Goal: Task Accomplishment & Management: Complete application form

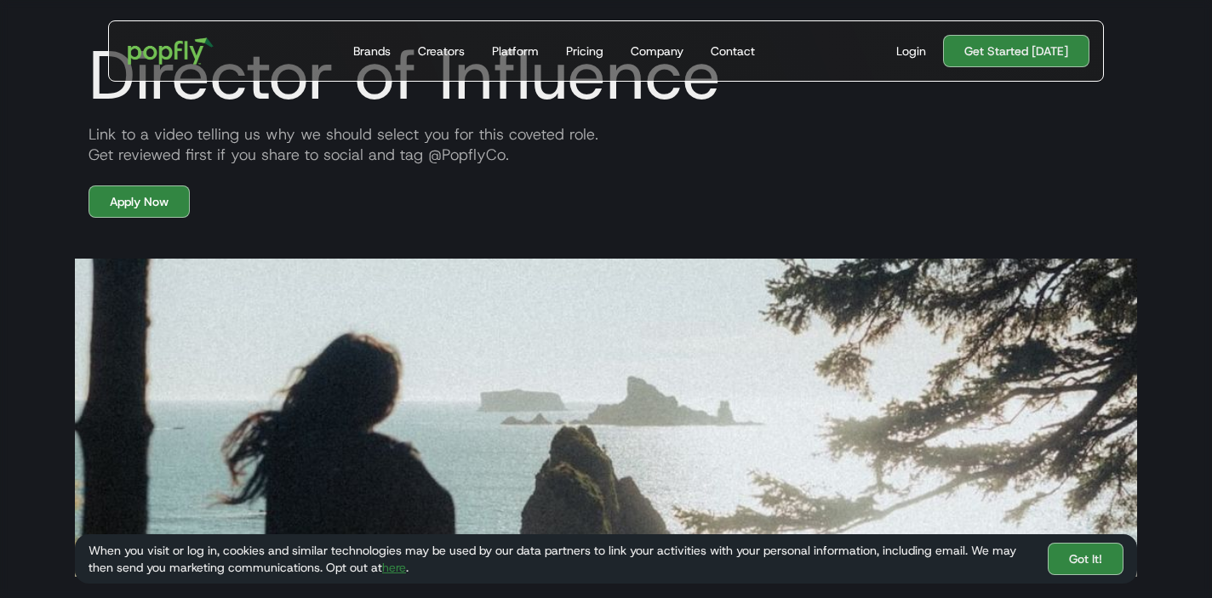
scroll to position [71, 0]
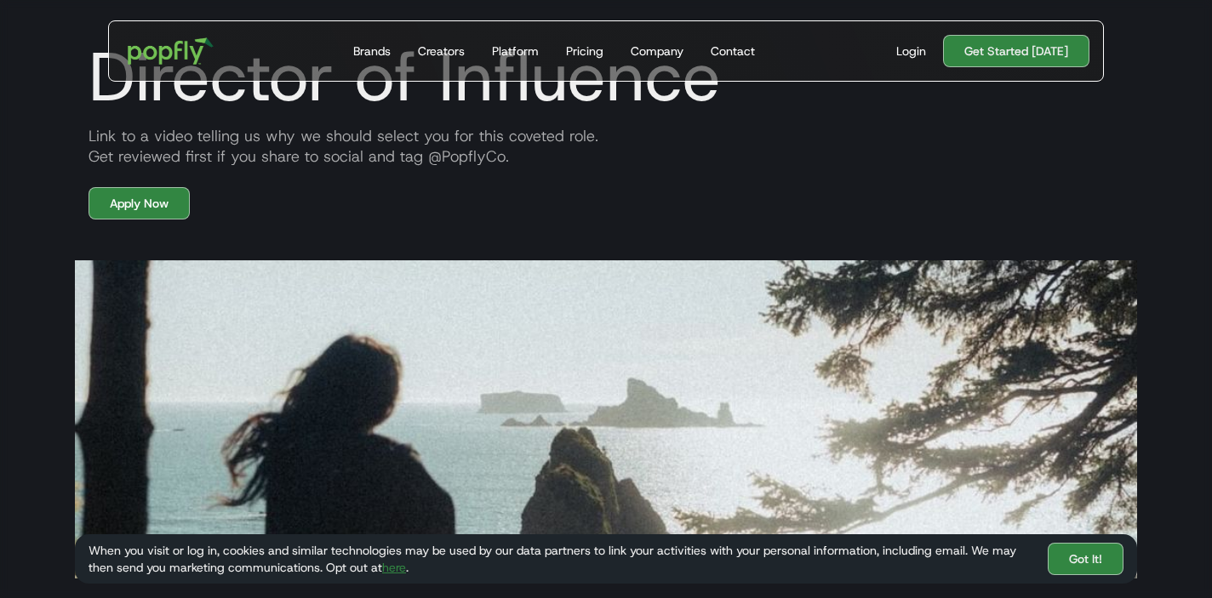
click at [368, 138] on div "Link to a video telling us why we should select you for this coveted role. Get …" at bounding box center [606, 146] width 1062 height 41
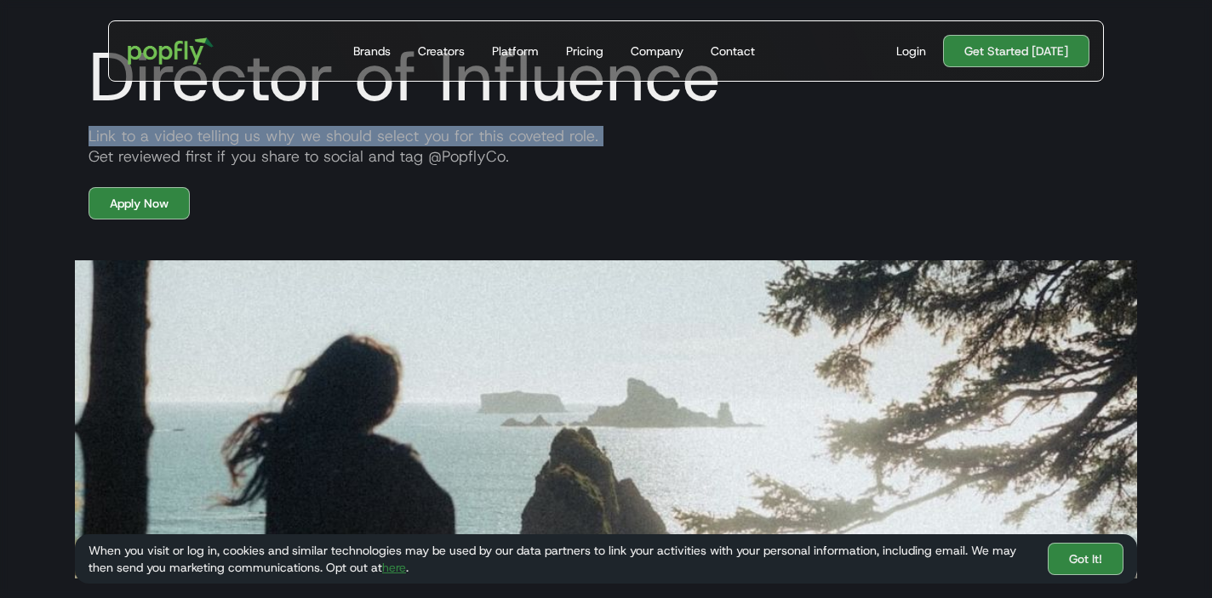
click at [371, 157] on div "Link to a video telling us why we should select you for this coveted role. Get …" at bounding box center [606, 146] width 1062 height 41
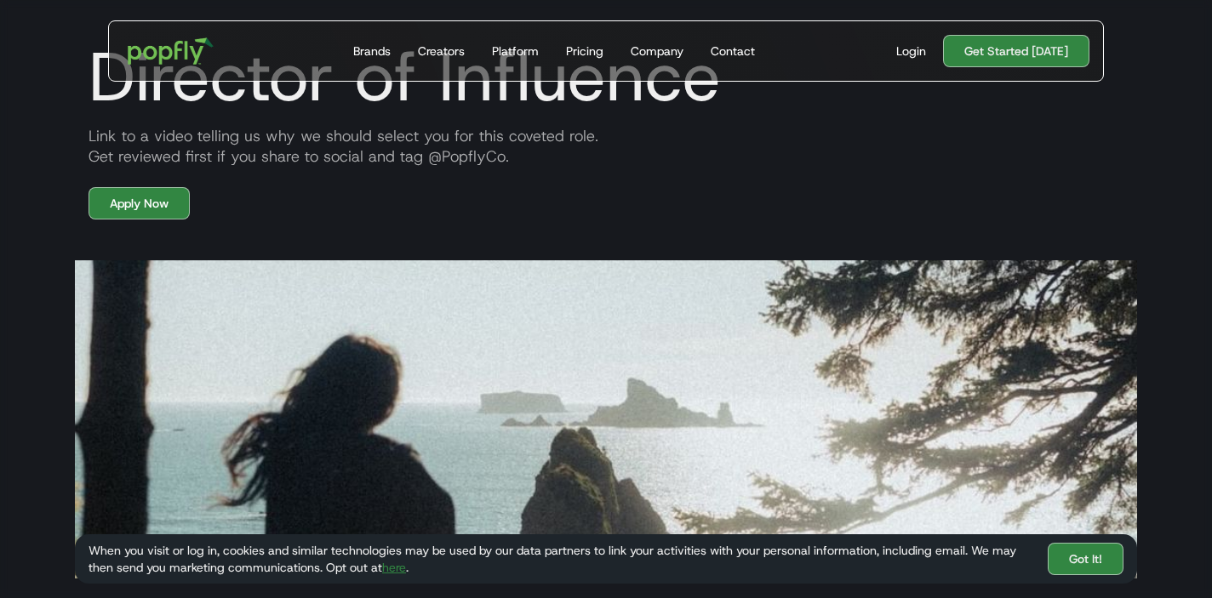
click at [371, 157] on div "Link to a video telling us why we should select you for this coveted role. Get …" at bounding box center [606, 146] width 1062 height 41
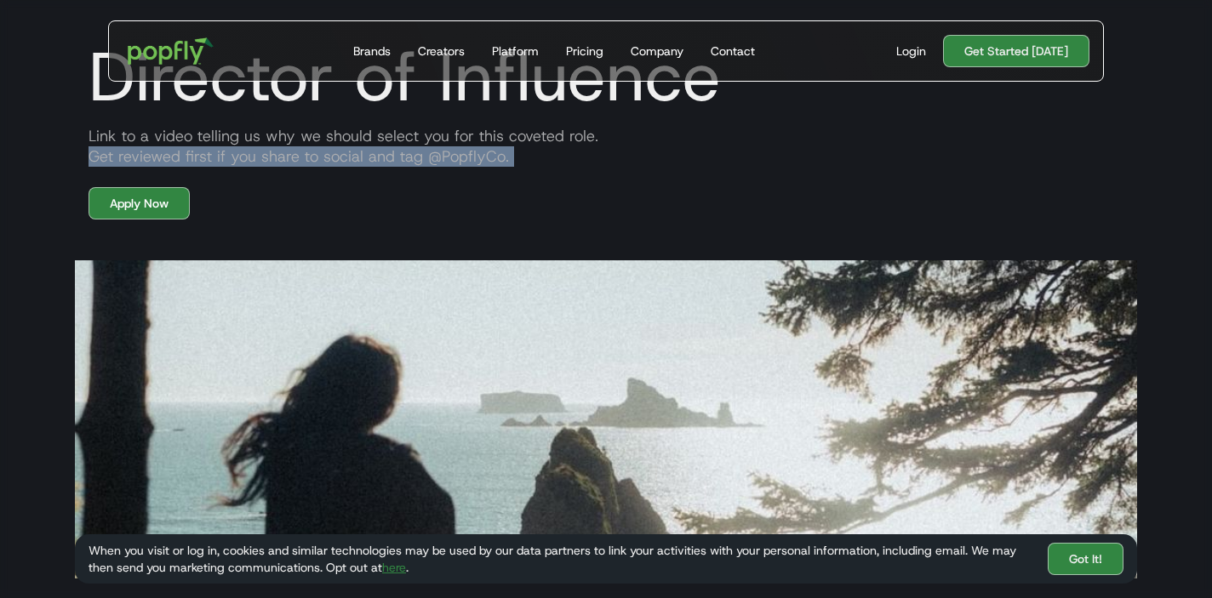
click at [391, 152] on div "Link to a video telling us why we should select you for this coveted role. Get …" at bounding box center [606, 146] width 1062 height 41
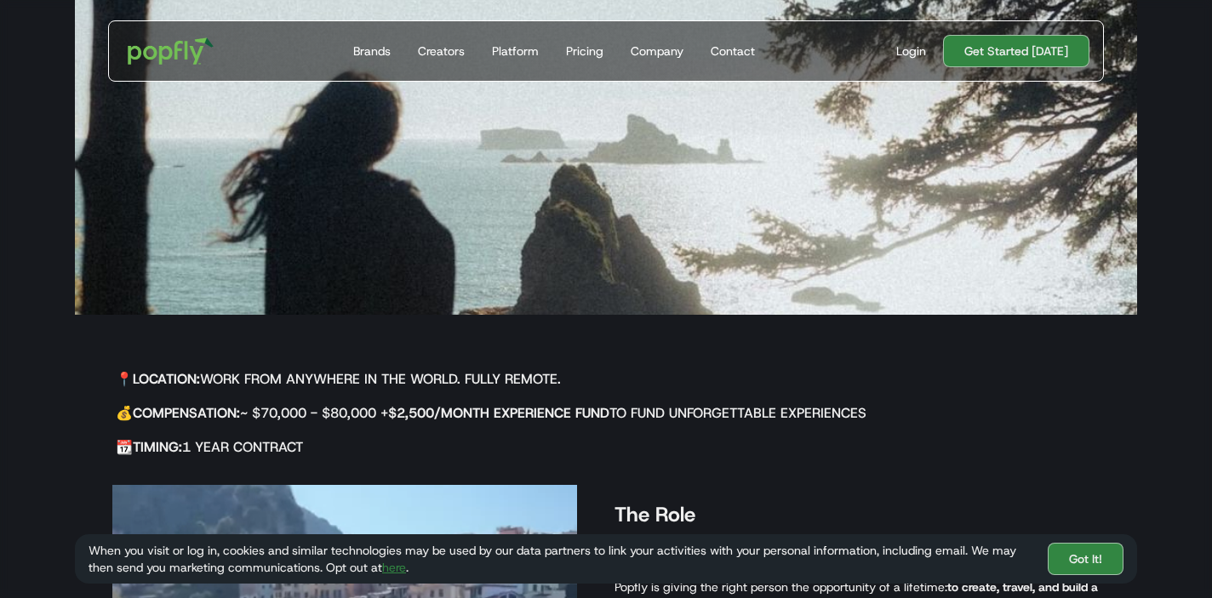
scroll to position [356, 0]
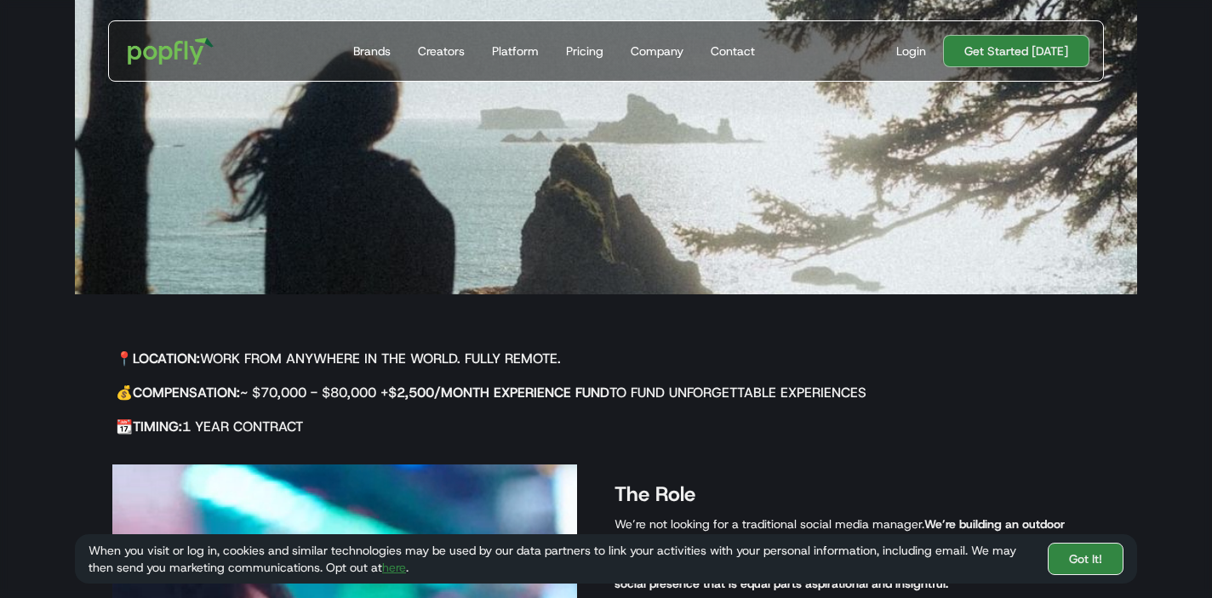
click at [1079, 571] on link "Got It!" at bounding box center [1086, 559] width 76 height 32
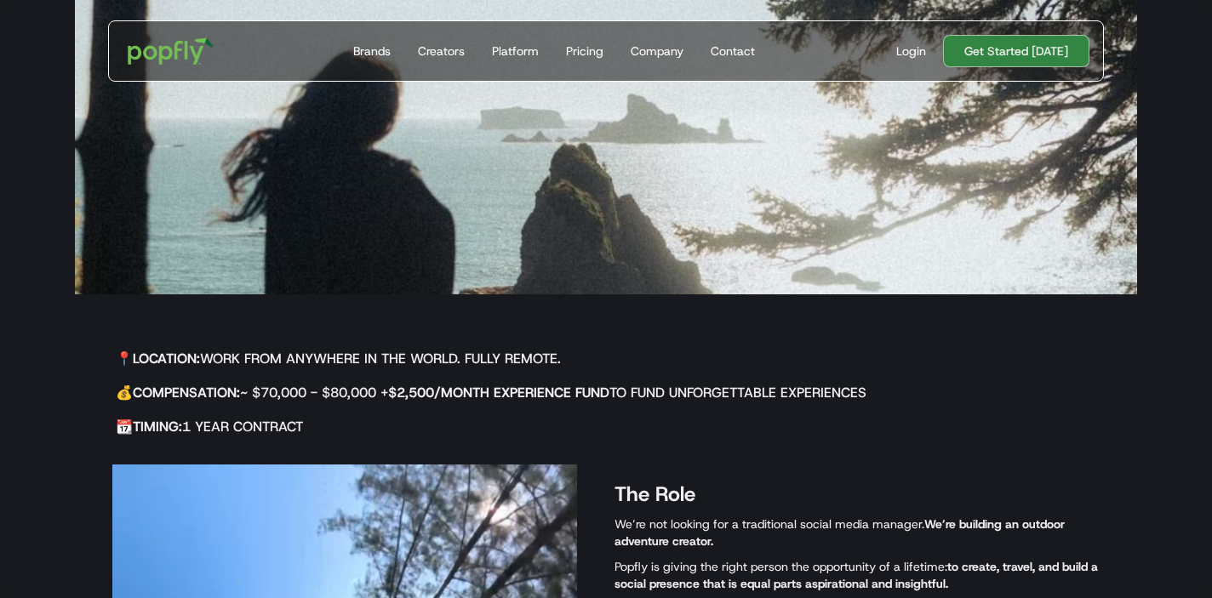
click at [630, 413] on div "📍 Location: Work from anywhere in the world. Fully remote. 💰 Compensation: ~ $7…" at bounding box center [483, 391] width 817 height 112
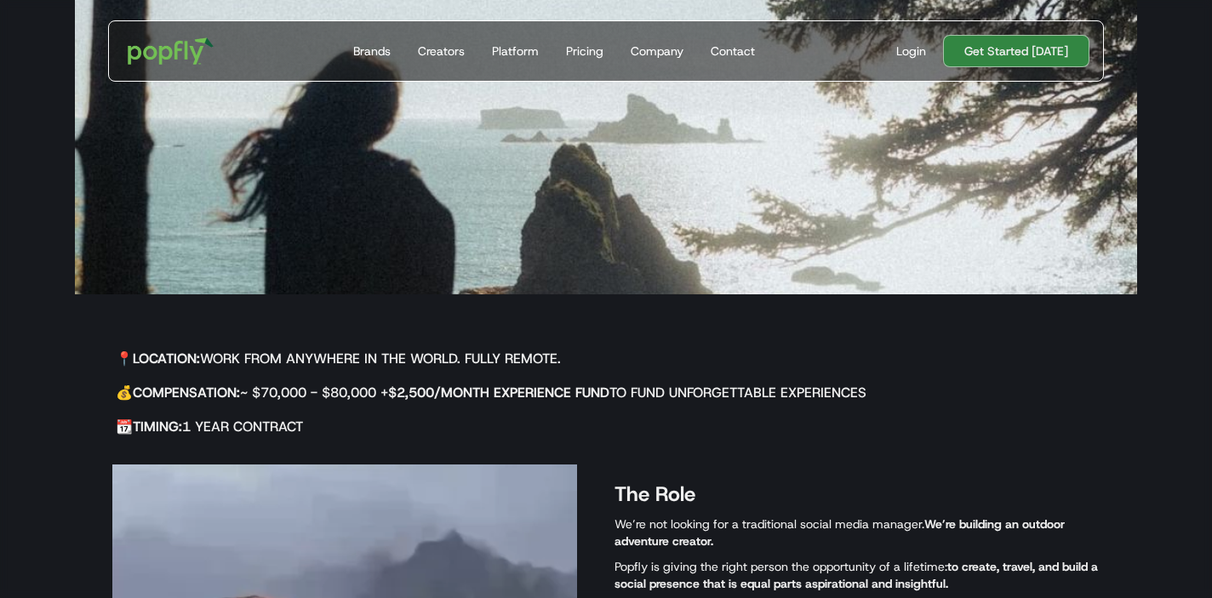
click at [630, 389] on h5 "💰 Compensation: ~ $70,000 - $80,000 + $2,500/month Experience Fund to fund unfo…" at bounding box center [504, 393] width 776 height 20
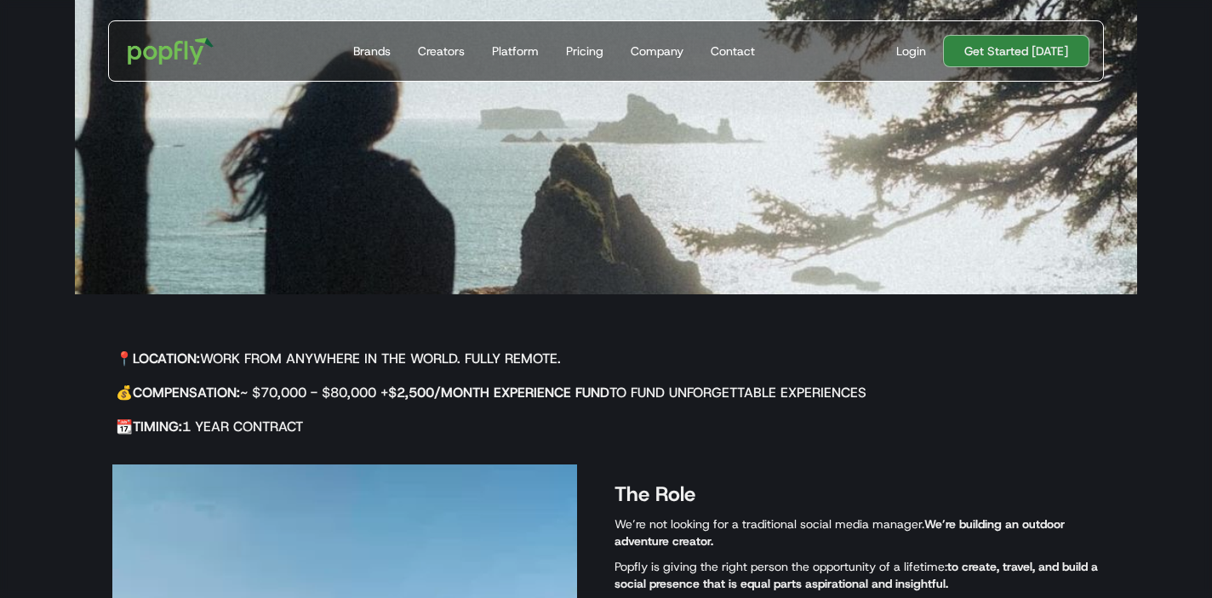
click at [630, 389] on h5 "💰 Compensation: ~ $70,000 - $80,000 + $2,500/month Experience Fund to fund unfo…" at bounding box center [504, 393] width 776 height 20
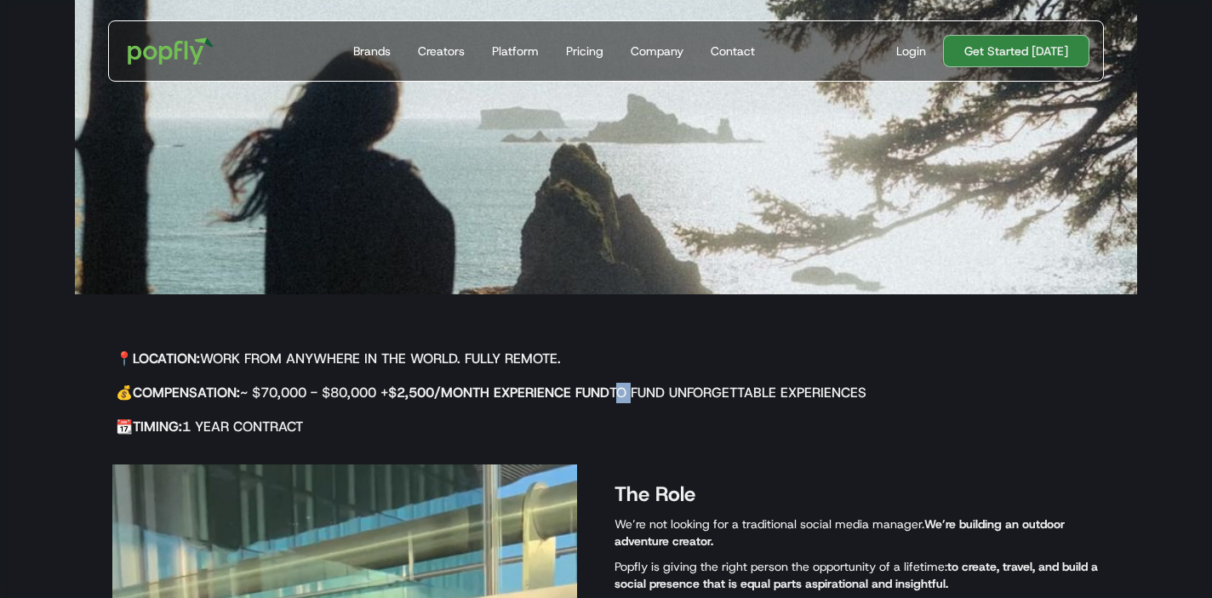
click at [630, 389] on h5 "💰 Compensation: ~ $70,000 - $80,000 + $2,500/month Experience Fund to fund unfo…" at bounding box center [504, 393] width 776 height 20
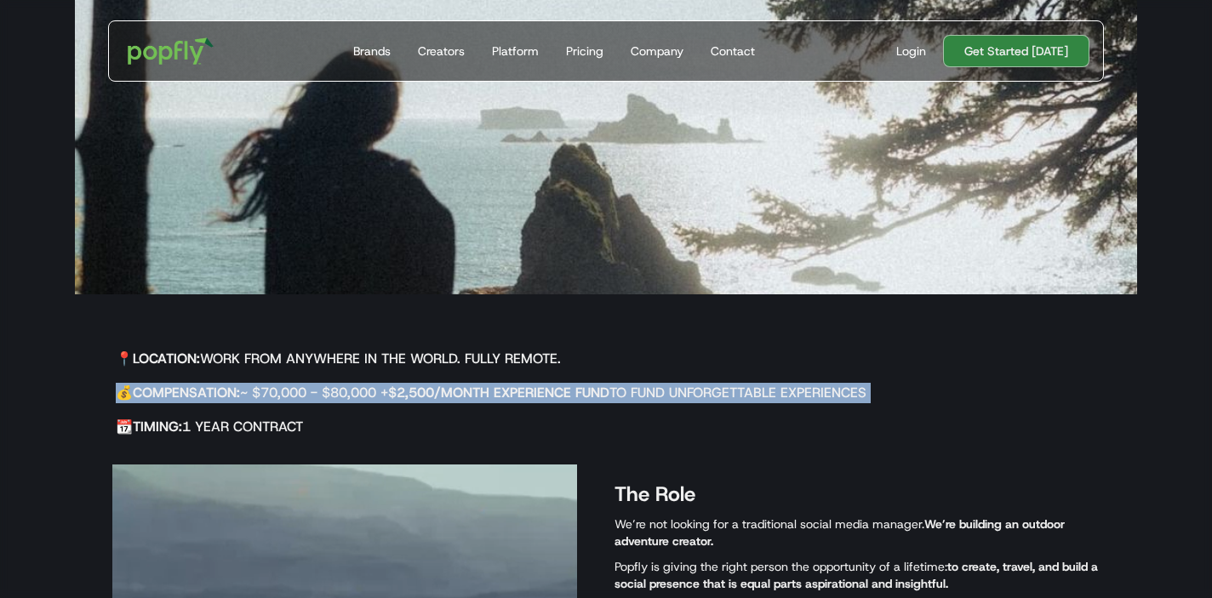
click at [676, 396] on h5 "💰 Compensation: ~ $70,000 - $80,000 + $2,500/month Experience Fund to fund unfo…" at bounding box center [504, 393] width 776 height 20
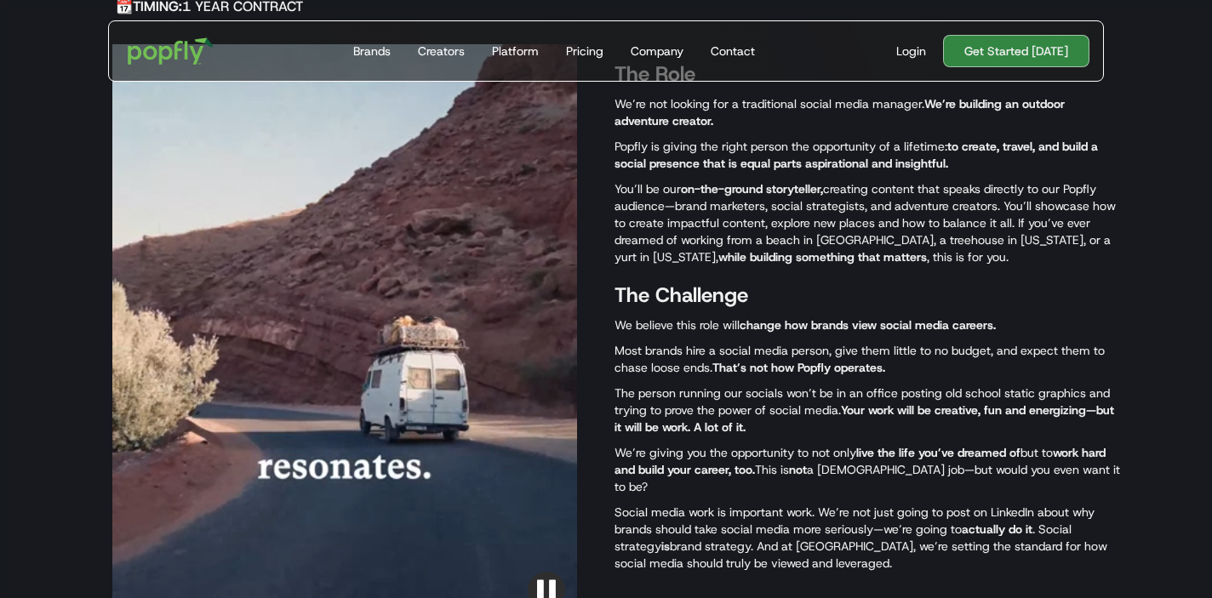
scroll to position [779, 0]
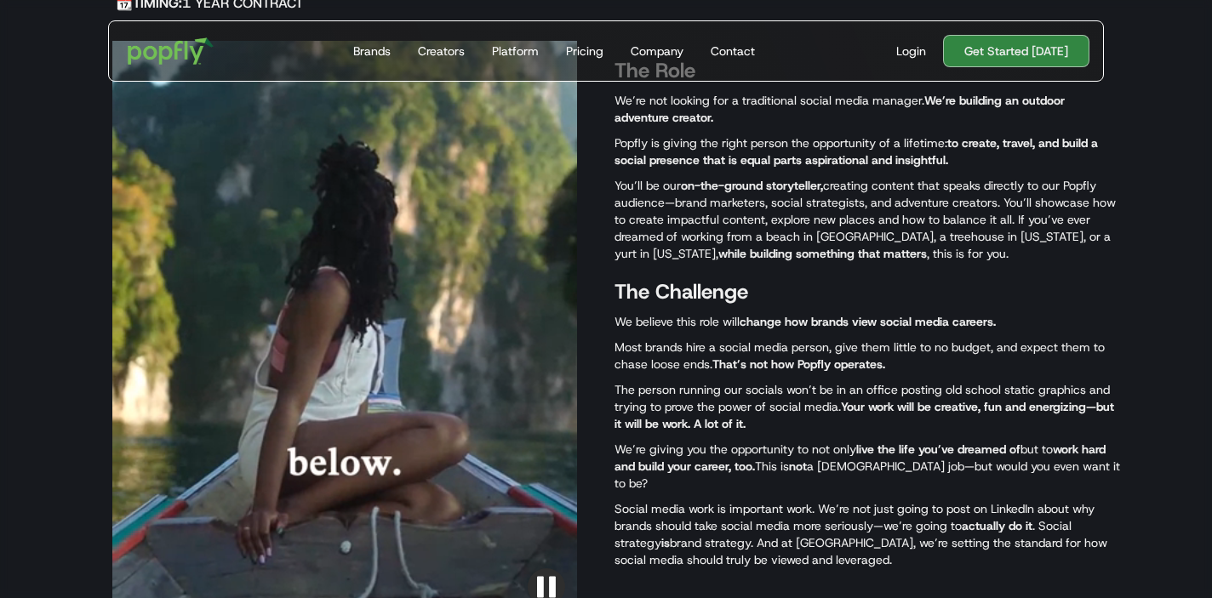
click at [793, 206] on p "You’ll be our on-the-ground storyteller, creating content that speaks directly …" at bounding box center [866, 219] width 505 height 85
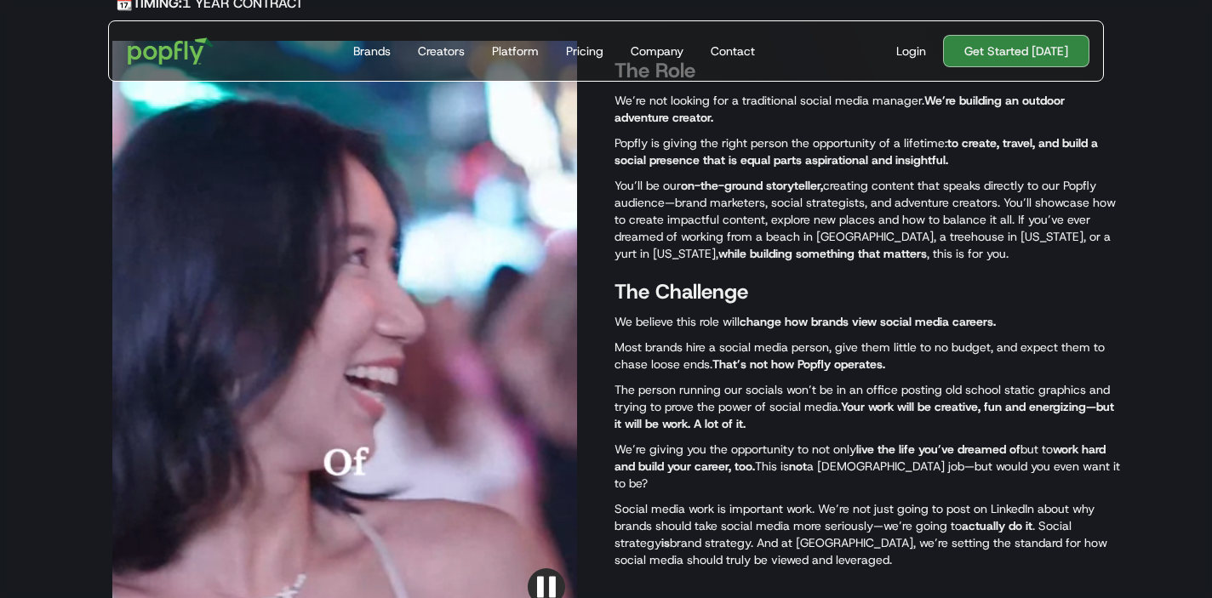
click at [793, 206] on p "You’ll be our on-the-ground storyteller, creating content that speaks directly …" at bounding box center [866, 219] width 505 height 85
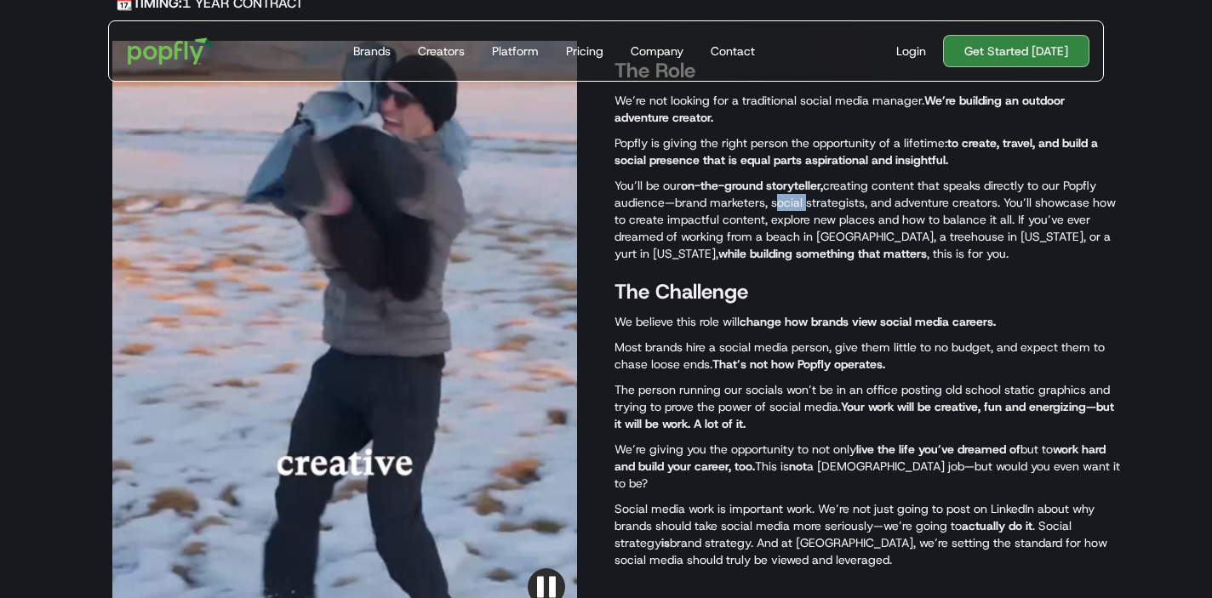
click at [793, 206] on p "You’ll be our on-the-ground storyteller, creating content that speaks directly …" at bounding box center [866, 219] width 505 height 85
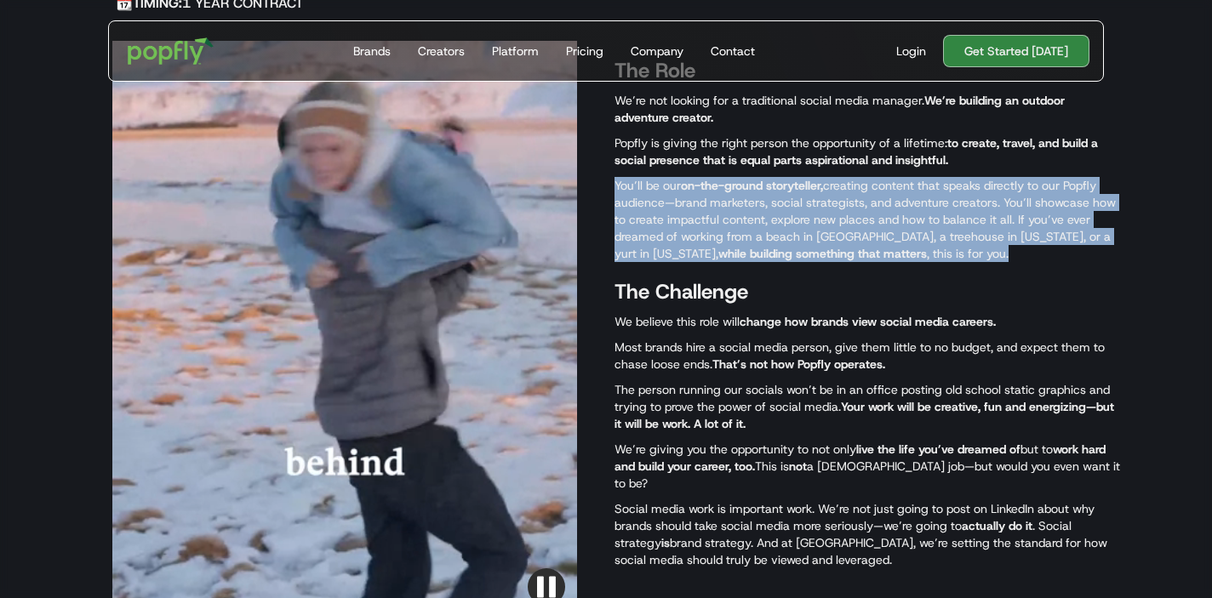
click at [776, 342] on p "Most brands hire a social media person, give them little to no budget, and expe…" at bounding box center [866, 356] width 505 height 34
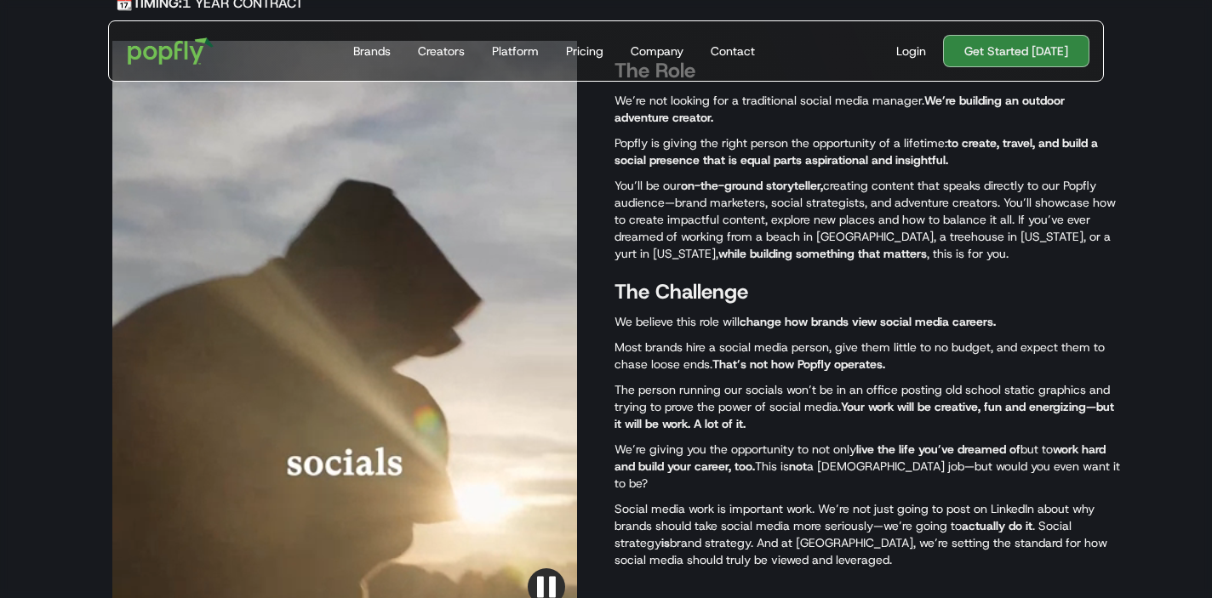
click at [776, 342] on p "Most brands hire a social media person, give them little to no budget, and expe…" at bounding box center [866, 356] width 505 height 34
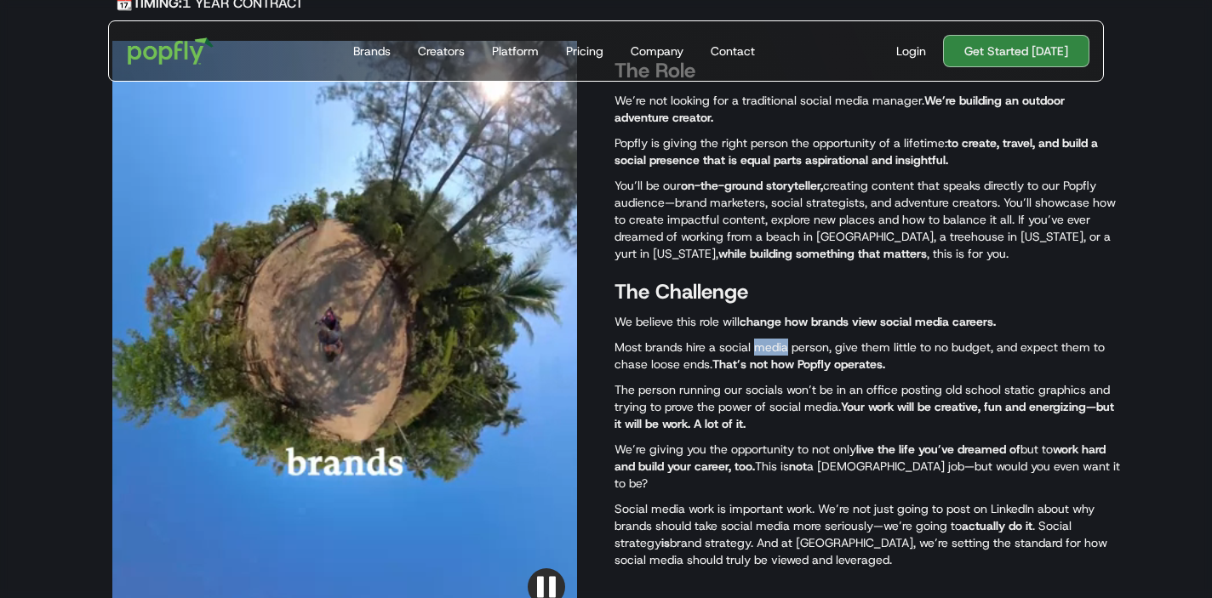
click at [776, 342] on p "Most brands hire a social media person, give them little to no budget, and expe…" at bounding box center [866, 356] width 505 height 34
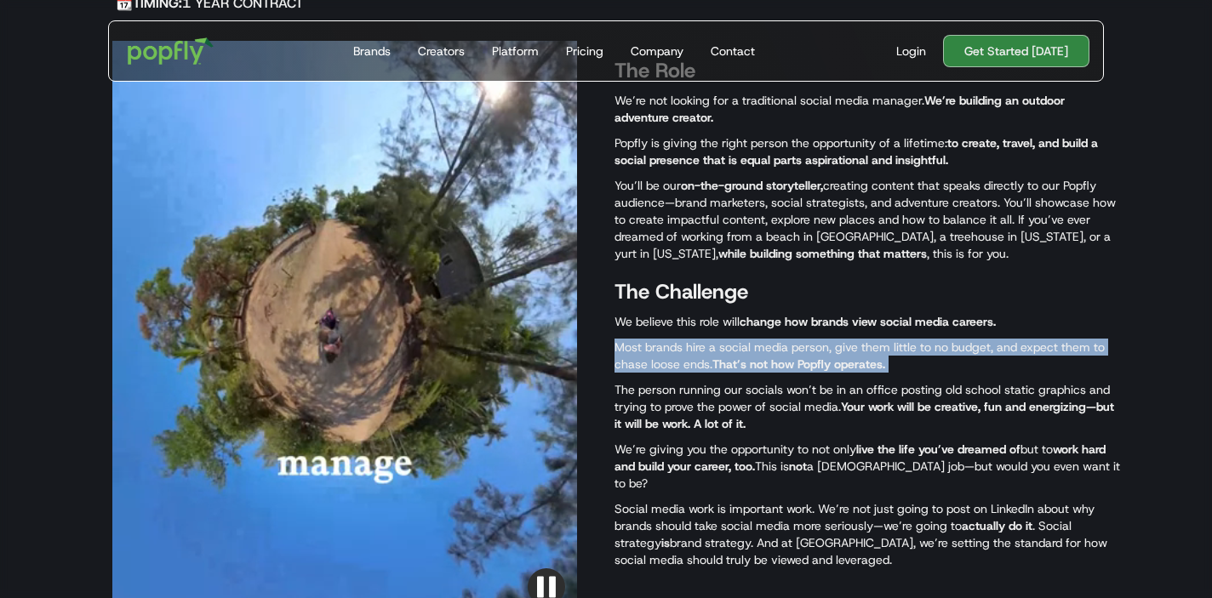
click at [782, 330] on div "The Role We’re not looking for a traditional social media manager. We’re buildi…" at bounding box center [866, 329] width 505 height 577
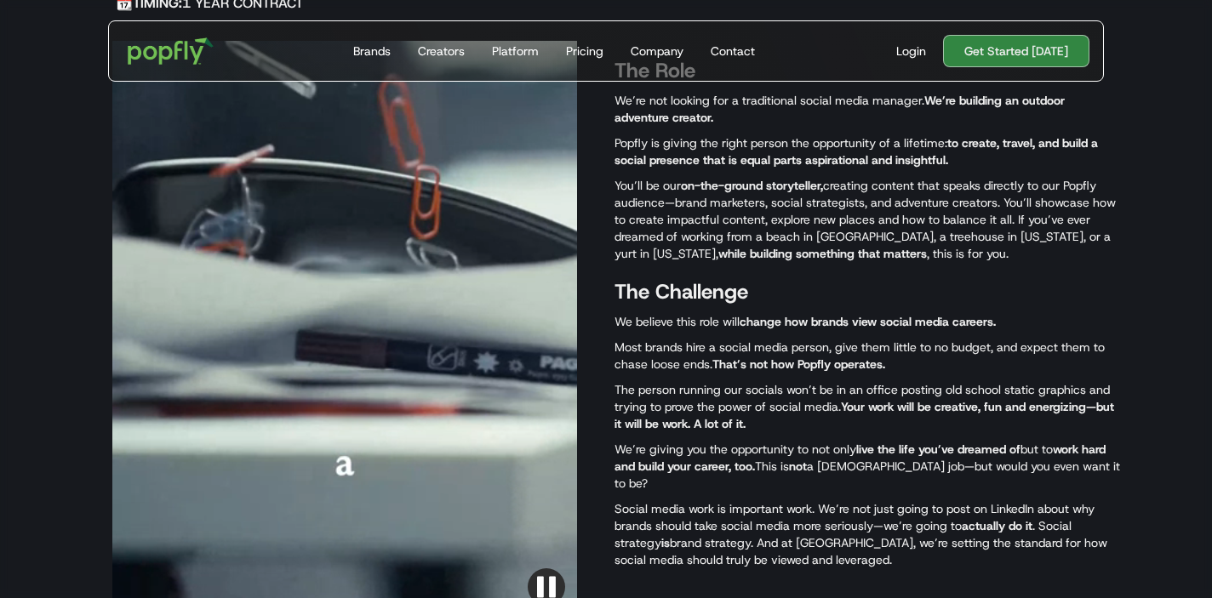
click at [782, 330] on div "The Role We’re not looking for a traditional social media manager. We’re buildi…" at bounding box center [866, 329] width 505 height 577
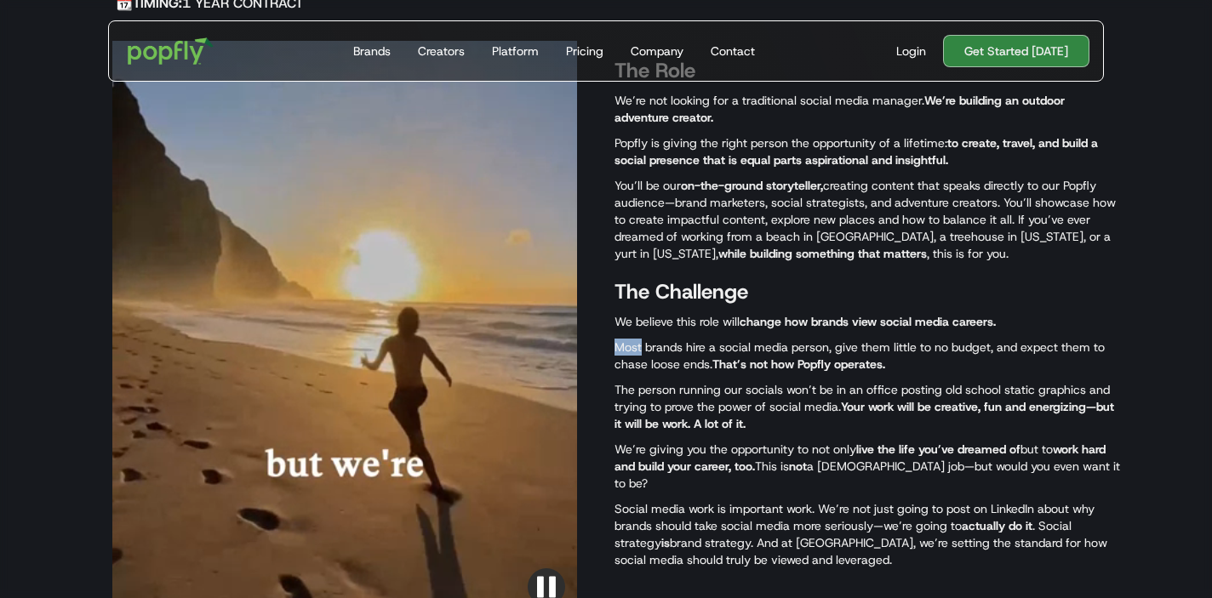
click at [792, 382] on p "The person running our socials won’t be in an office posting old school static …" at bounding box center [866, 406] width 505 height 51
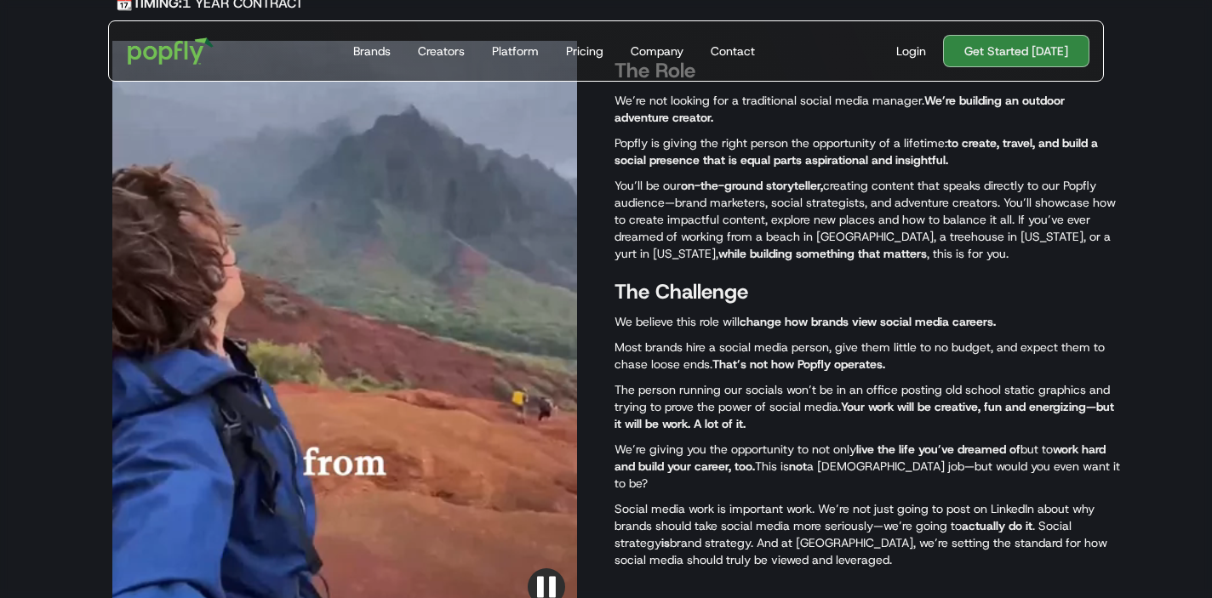
click at [792, 382] on p "The person running our socials won’t be in an office posting old school static …" at bounding box center [866, 406] width 505 height 51
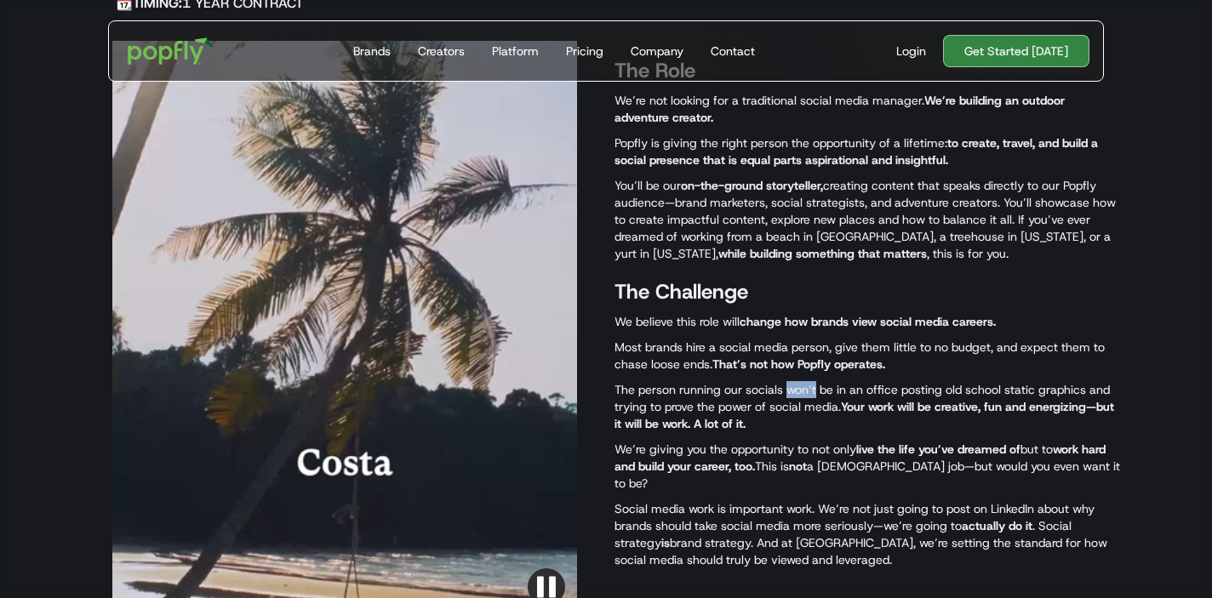
click at [792, 382] on p "The person running our socials won’t be in an office posting old school static …" at bounding box center [866, 406] width 505 height 51
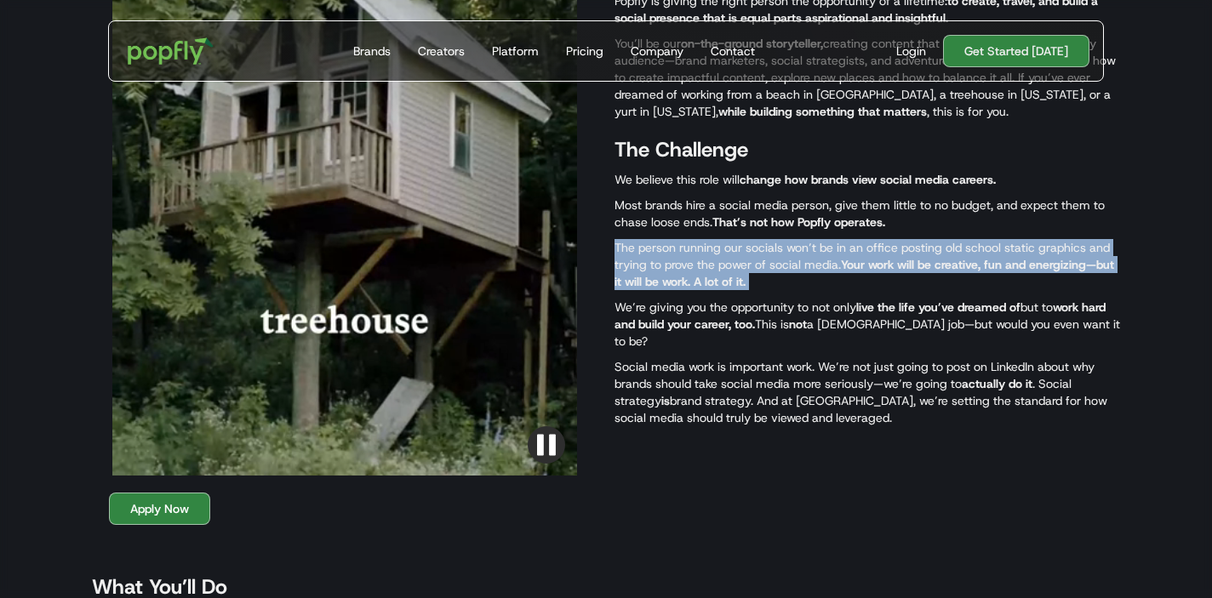
scroll to position [921, 0]
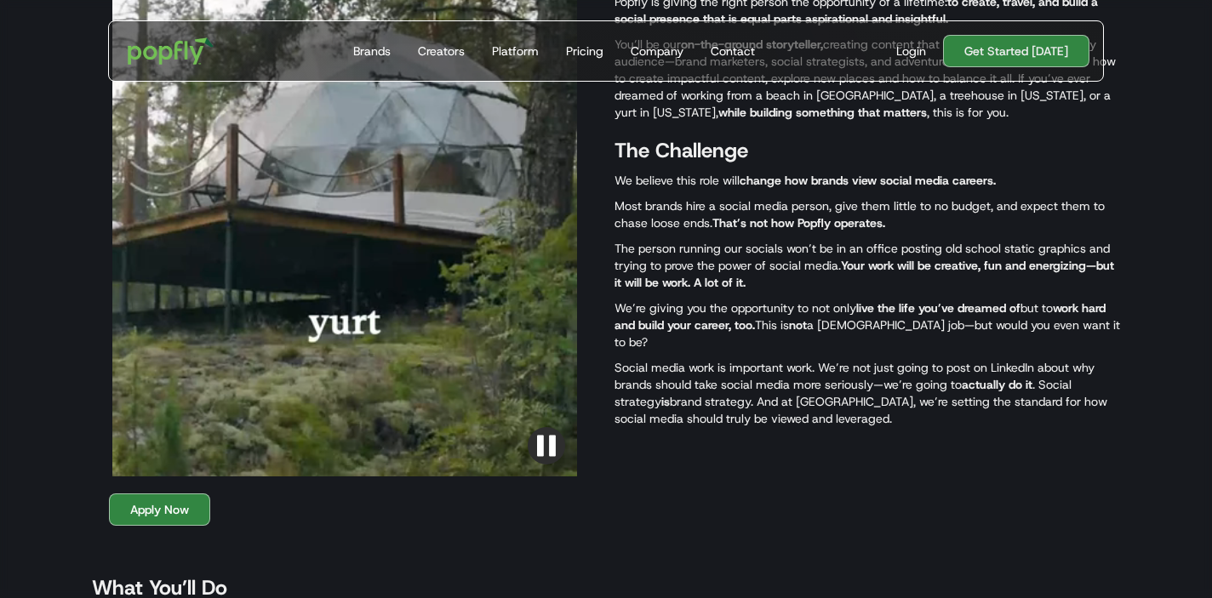
click at [790, 336] on p "We’re giving you the opportunity to not only live the life you’ve dreamed of bu…" at bounding box center [866, 325] width 505 height 51
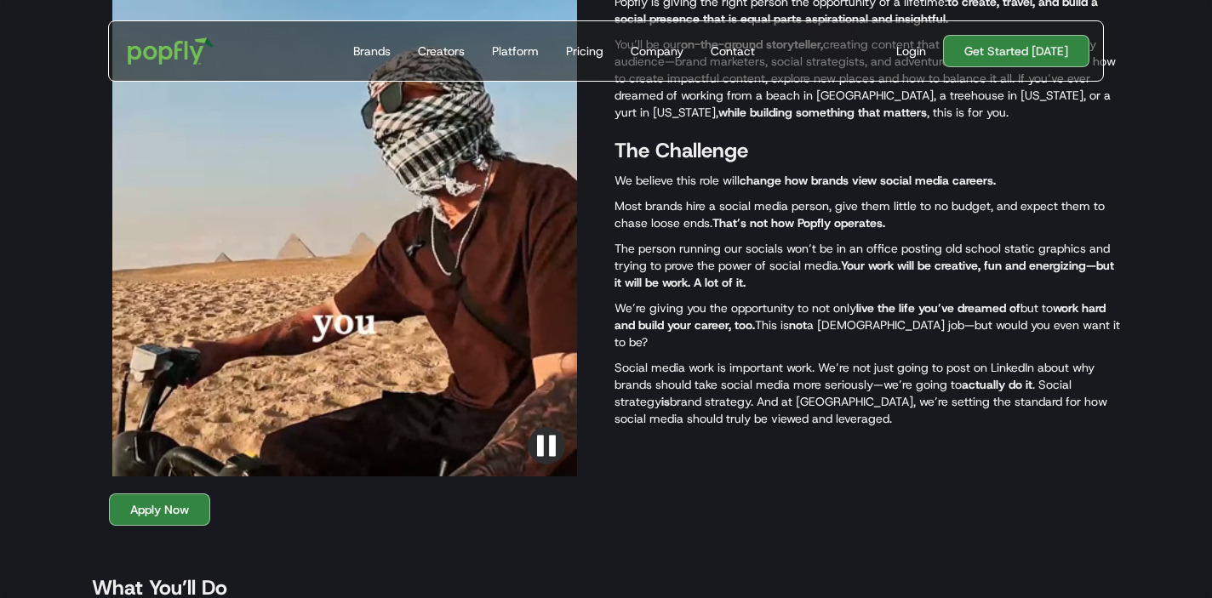
click at [790, 336] on p "We’re giving you the opportunity to not only live the life you’ve dreamed of bu…" at bounding box center [866, 325] width 505 height 51
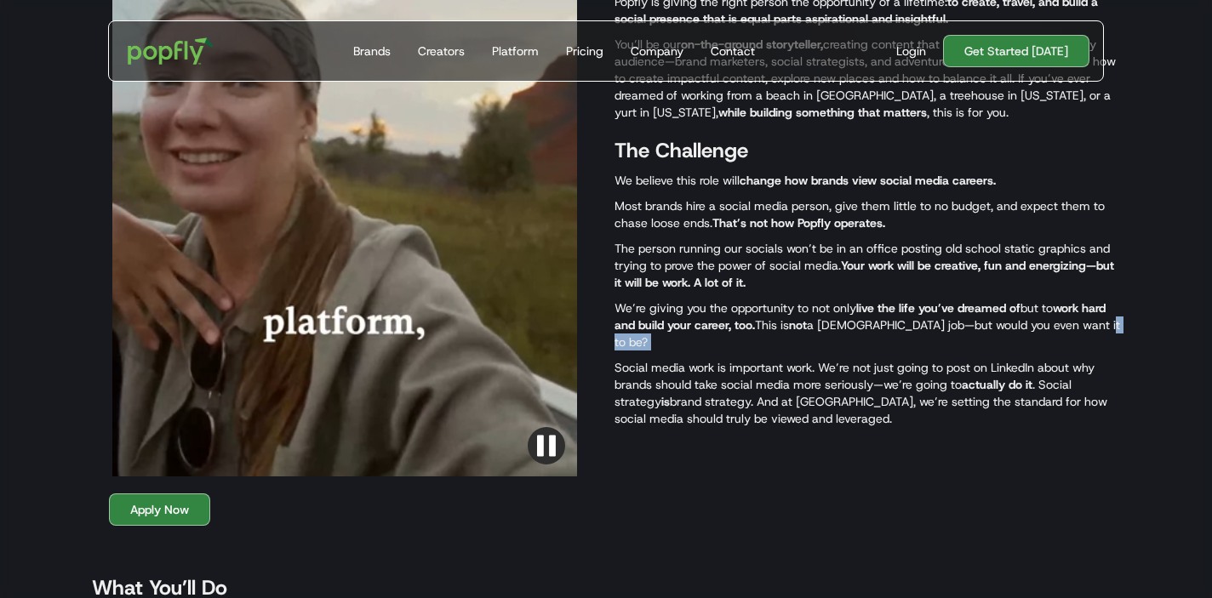
click at [790, 336] on p "We’re giving you the opportunity to not only live the life you’ve dreamed of bu…" at bounding box center [866, 325] width 505 height 51
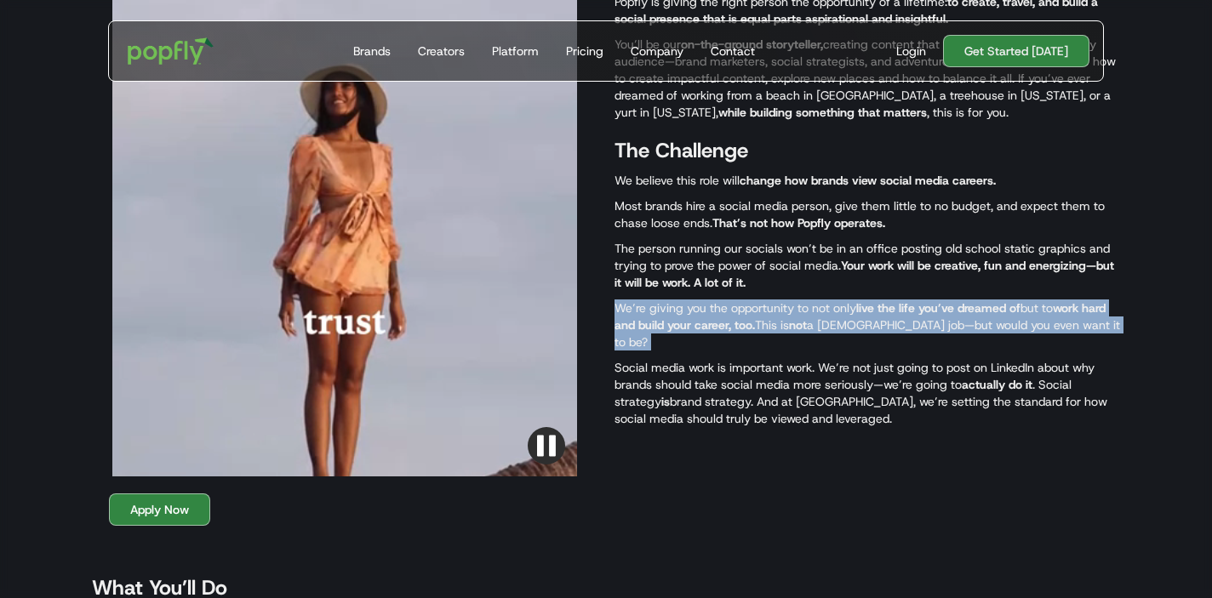
click at [790, 336] on p "We’re giving you the opportunity to not only live the life you’ve dreamed of bu…" at bounding box center [866, 325] width 505 height 51
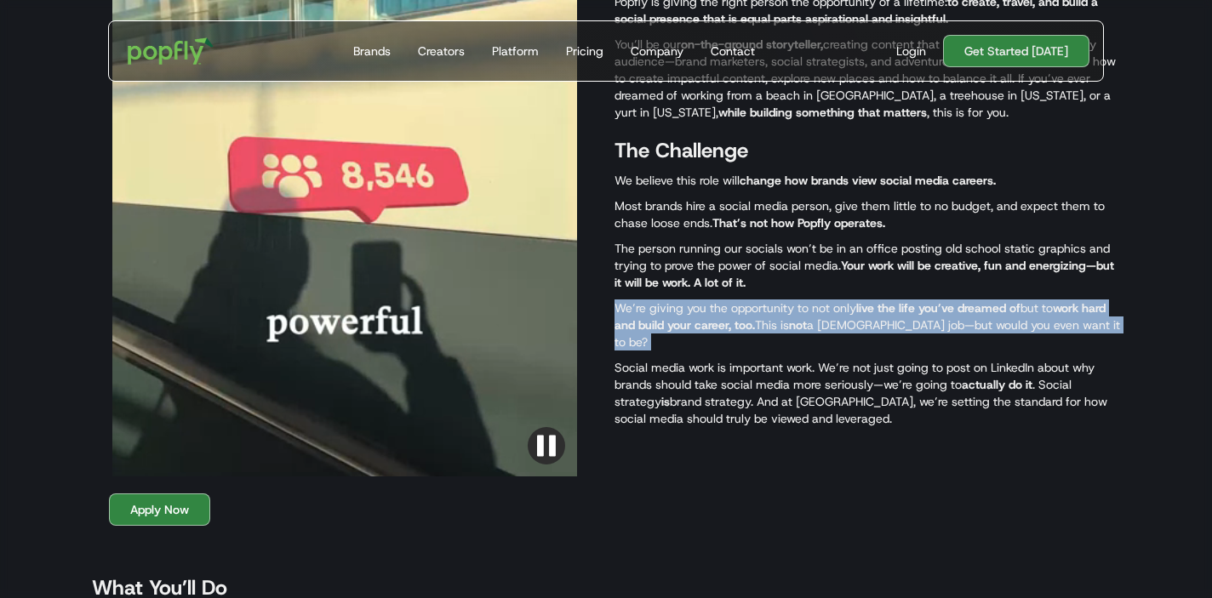
click at [801, 386] on p "Social media work is important work. We’re not just going to post on LinkedIn a…" at bounding box center [866, 393] width 505 height 68
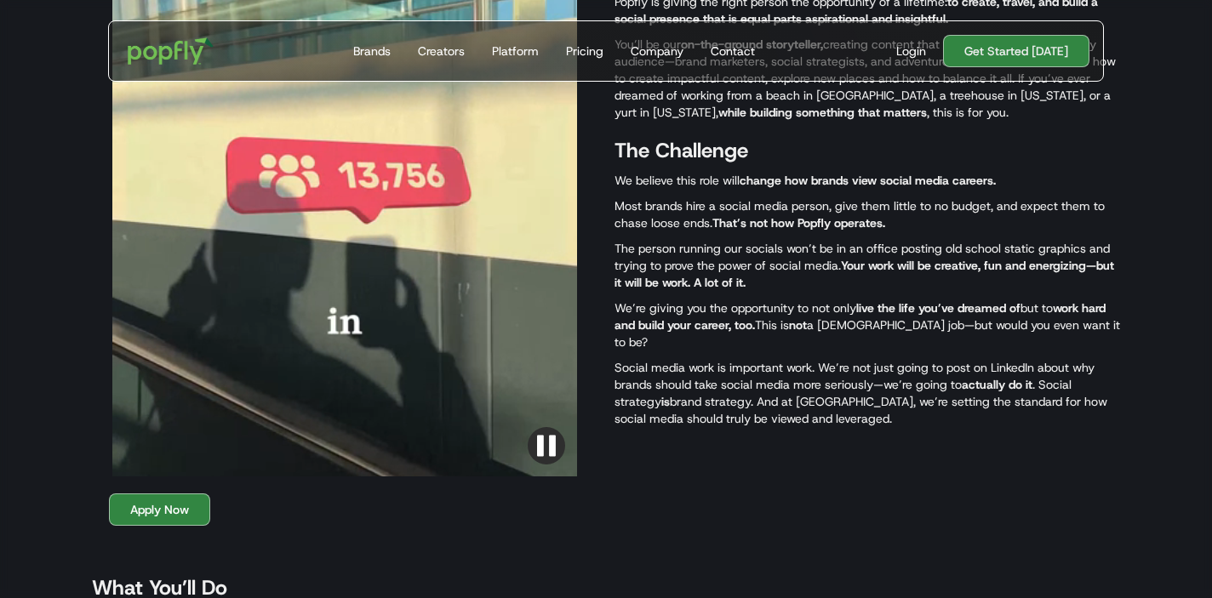
click at [801, 386] on p "Social media work is important work. We’re not just going to post on LinkedIn a…" at bounding box center [866, 393] width 505 height 68
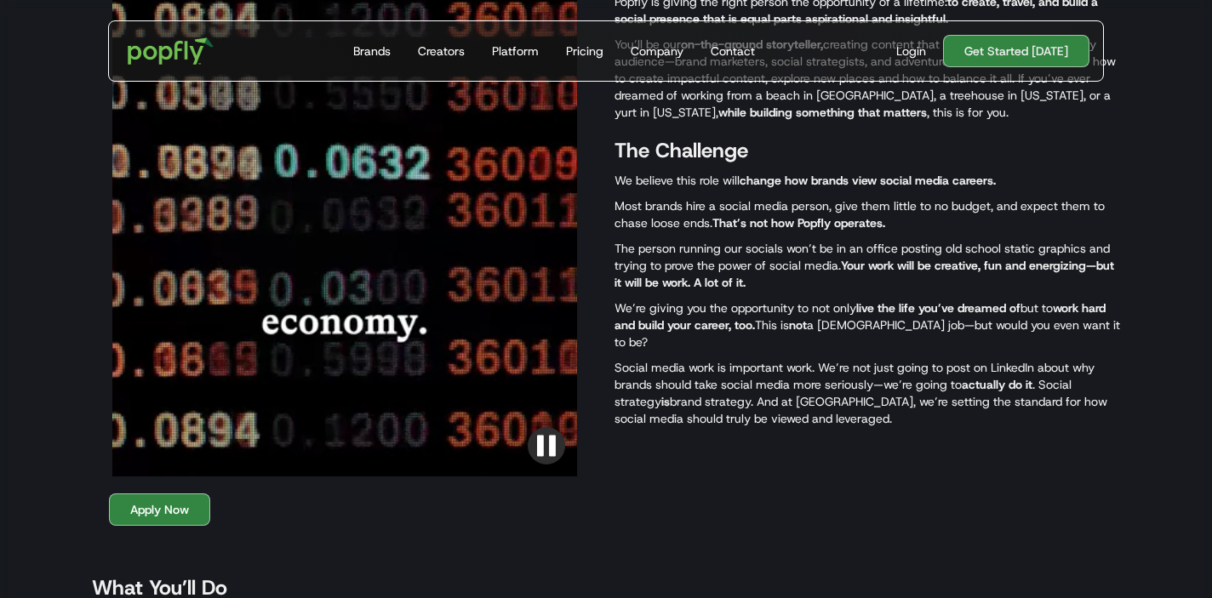
click at [805, 402] on p "Social media work is important work. We’re not just going to post on LinkedIn a…" at bounding box center [866, 393] width 505 height 68
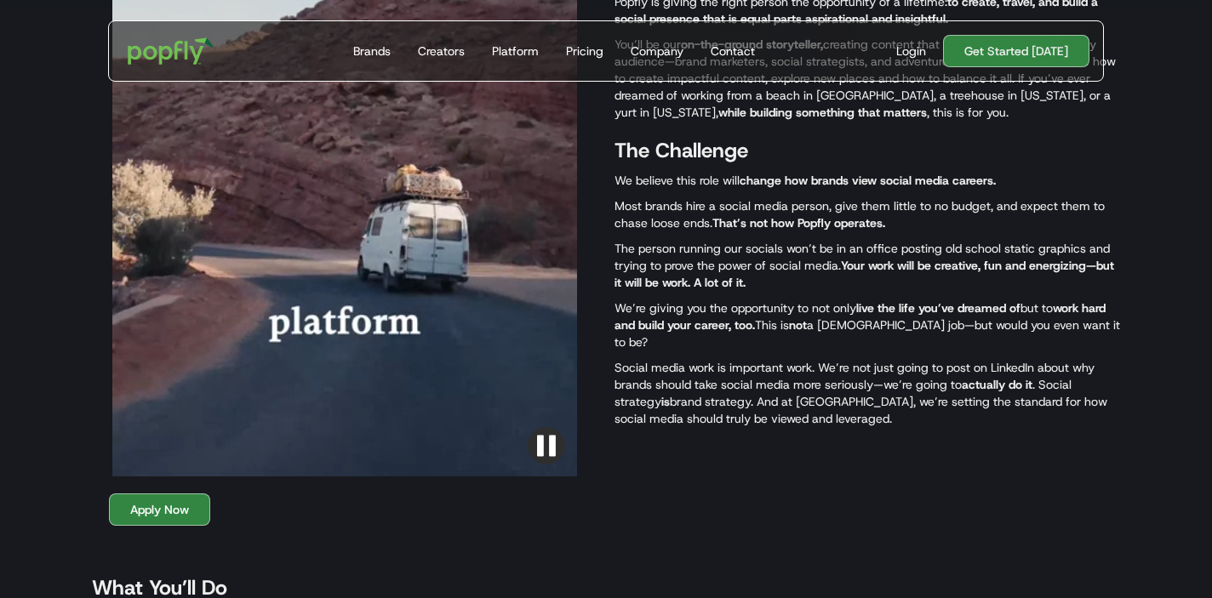
click at [805, 402] on p "Social media work is important work. We’re not just going to post on LinkedIn a…" at bounding box center [866, 393] width 505 height 68
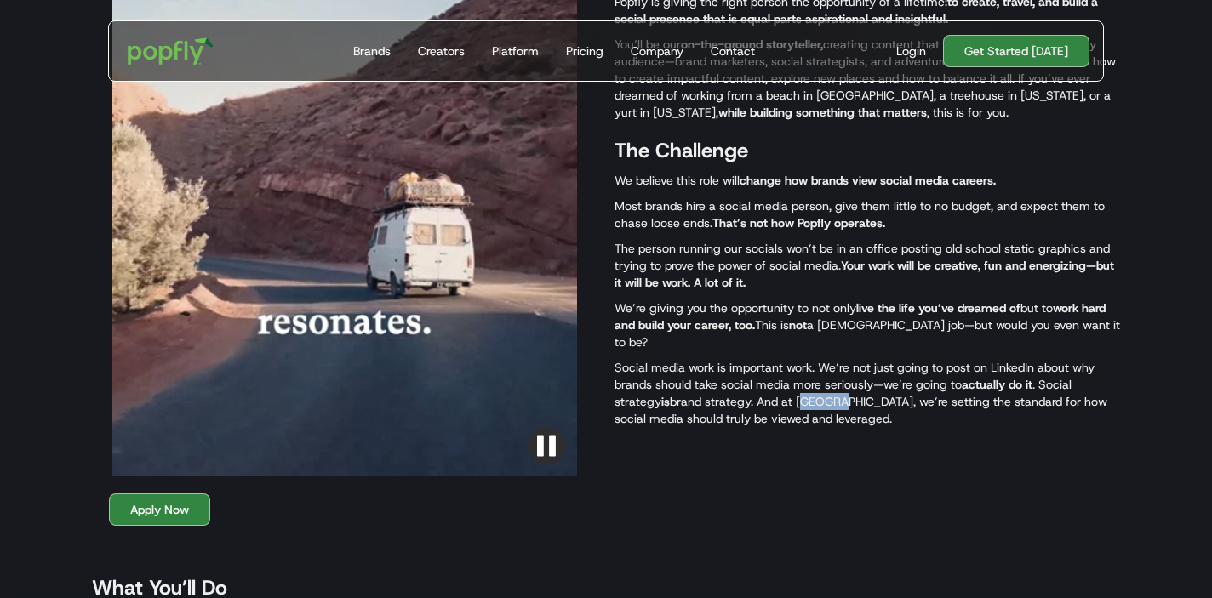
click at [805, 402] on p "Social media work is important work. We’re not just going to post on LinkedIn a…" at bounding box center [866, 393] width 505 height 68
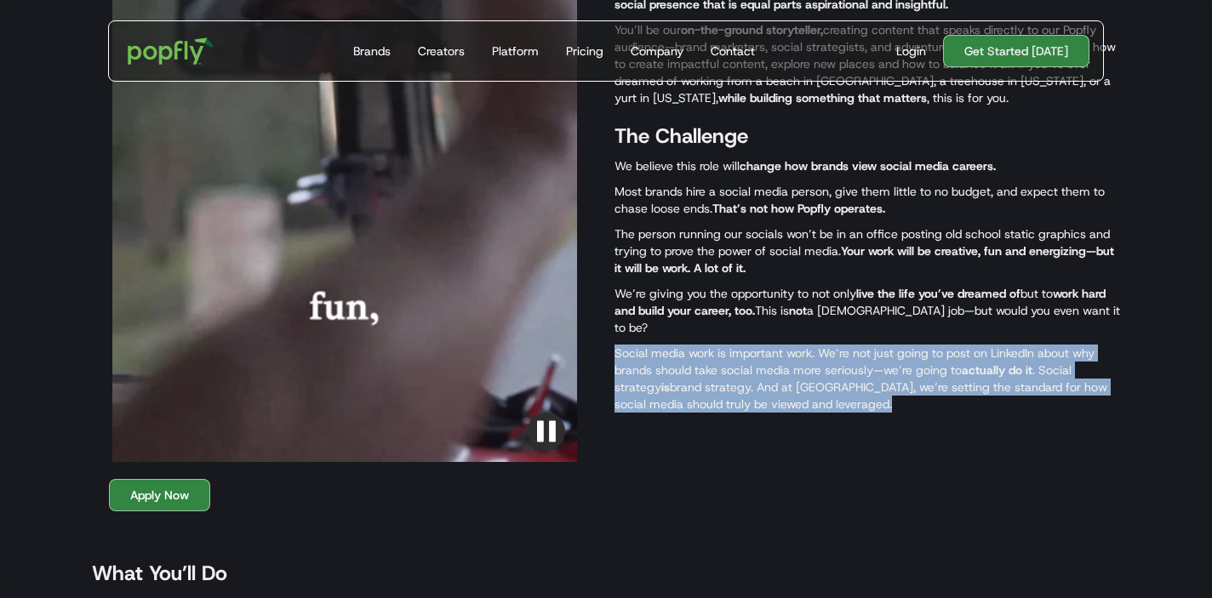
scroll to position [937, 0]
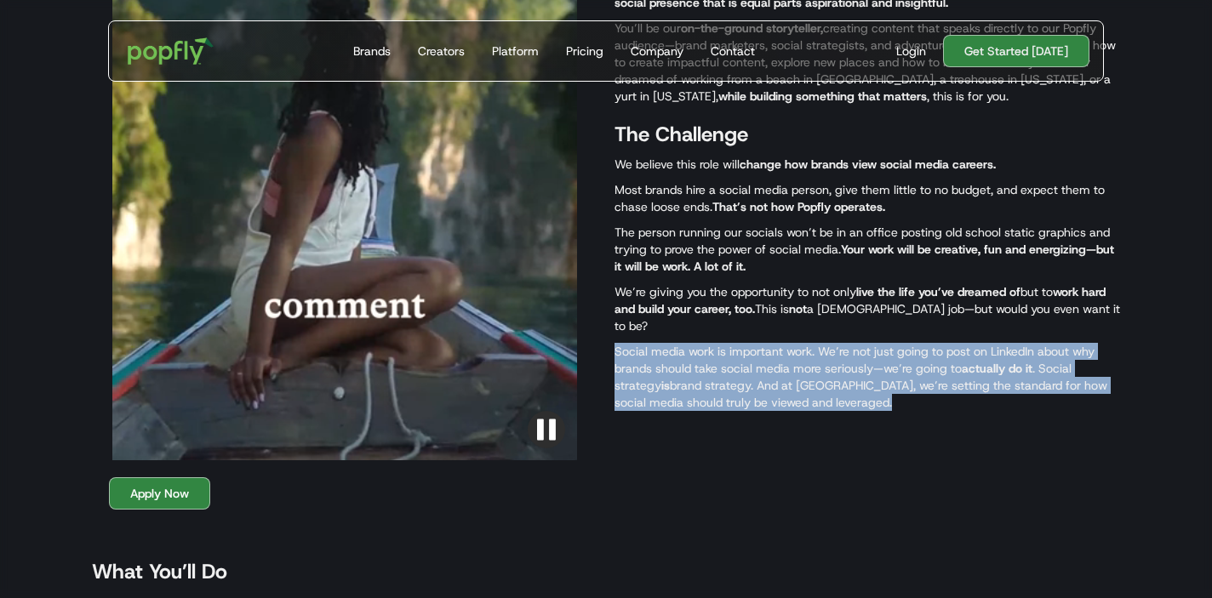
click at [813, 389] on p "Social media work is important work. We’re not just going to post on LinkedIn a…" at bounding box center [866, 377] width 505 height 68
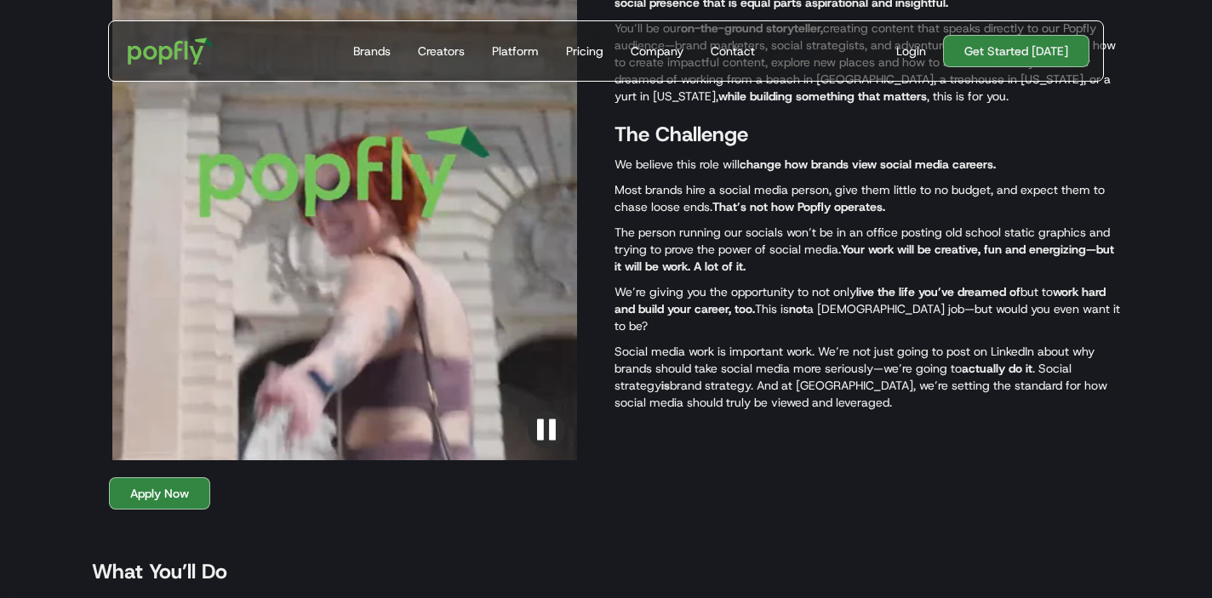
click at [813, 389] on p "Social media work is important work. We’re not just going to post on LinkedIn a…" at bounding box center [866, 377] width 505 height 68
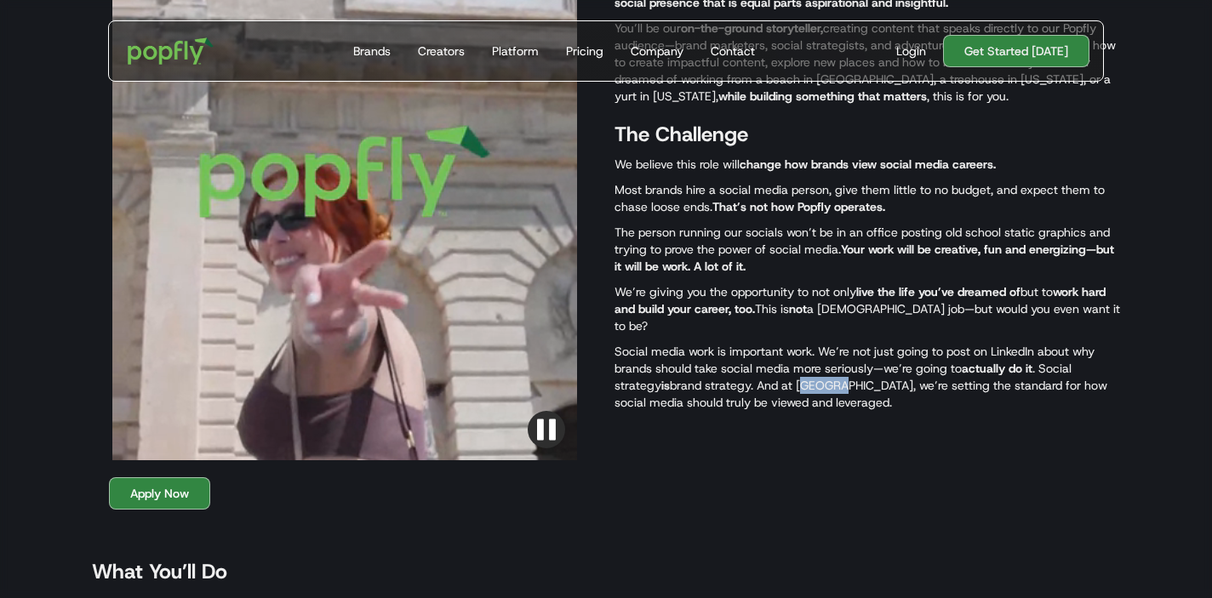
click at [813, 389] on p "Social media work is important work. We’re not just going to post on LinkedIn a…" at bounding box center [866, 377] width 505 height 68
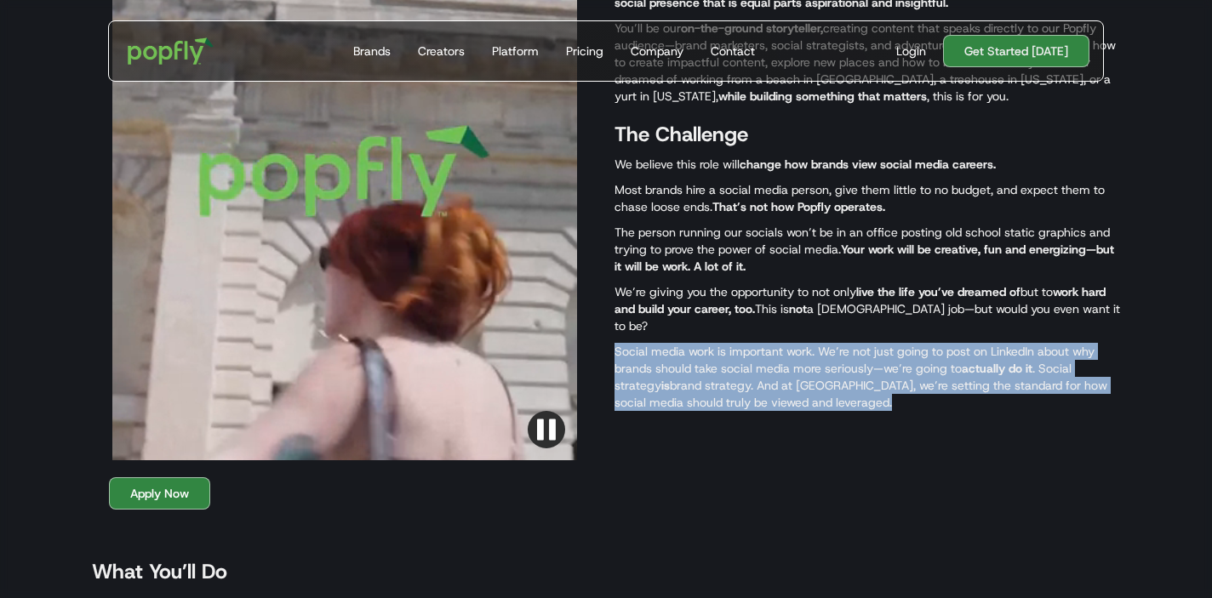
click at [813, 389] on p "Social media work is important work. We’re not just going to post on LinkedIn a…" at bounding box center [866, 377] width 505 height 68
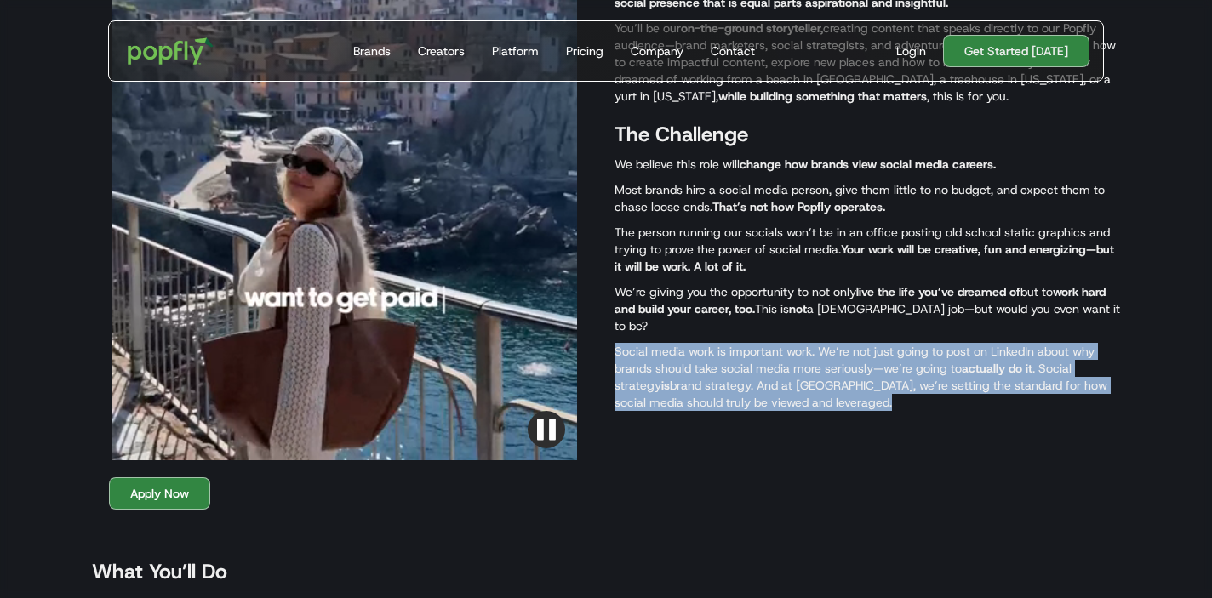
click at [819, 414] on div "The Role We’re not looking for a traditional social media manager. We’re buildi…" at bounding box center [866, 171] width 505 height 577
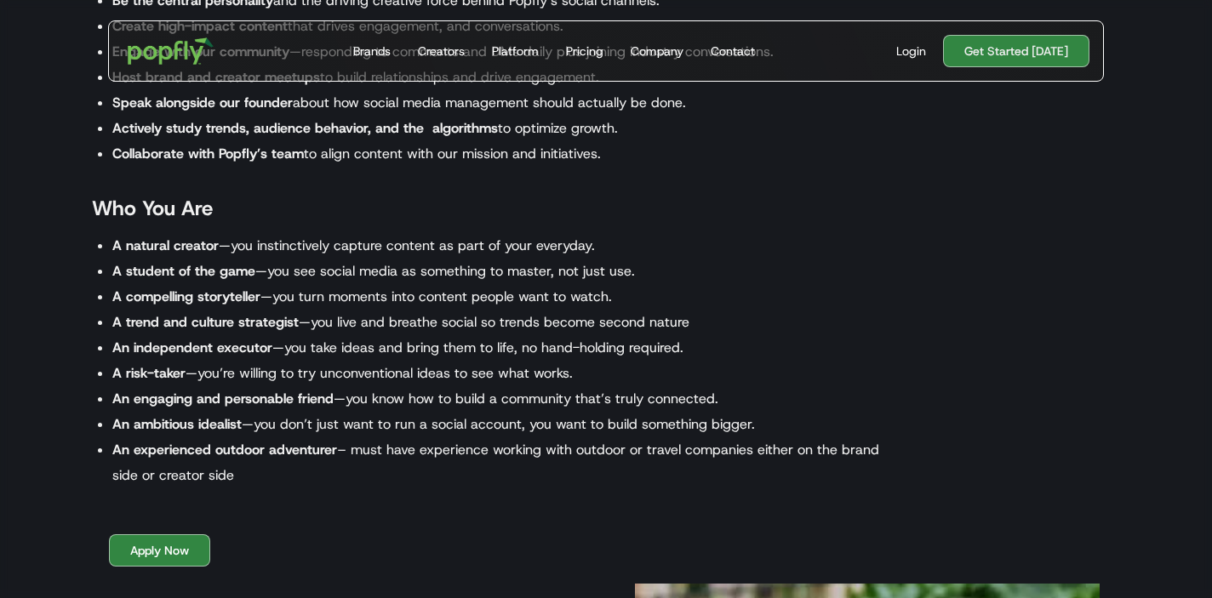
scroll to position [1542, 0]
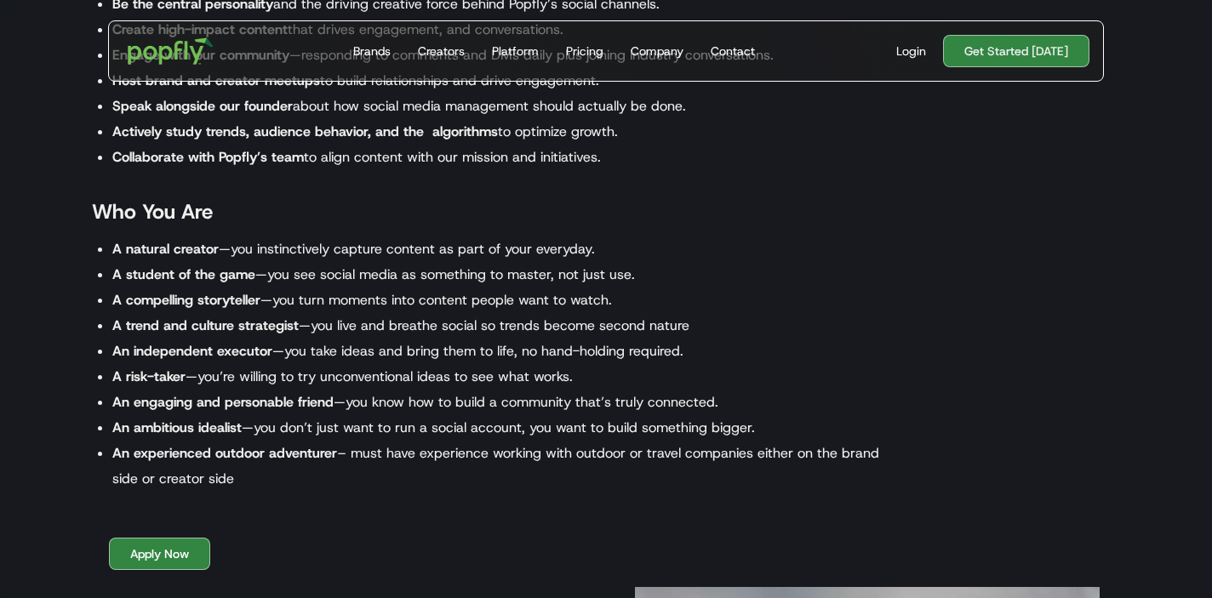
click at [590, 339] on li "An independent executor —you take ideas and bring them to life, no hand-holding…" at bounding box center [501, 352] width 779 height 26
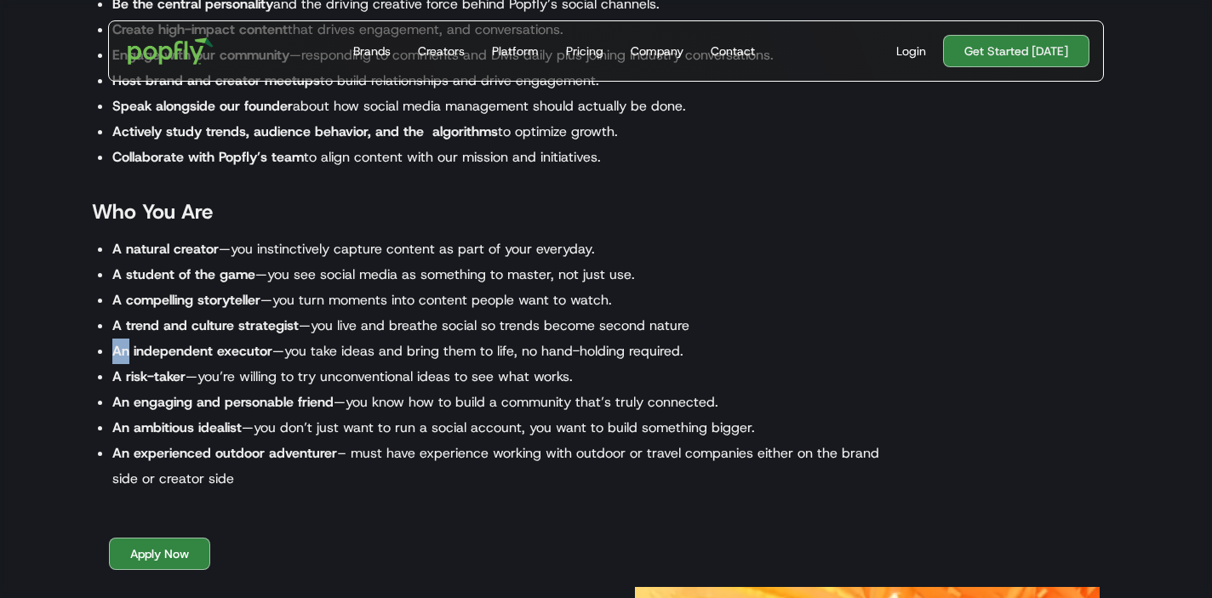
click at [590, 339] on li "An independent executor —you take ideas and bring them to life, no hand-holding…" at bounding box center [501, 352] width 779 height 26
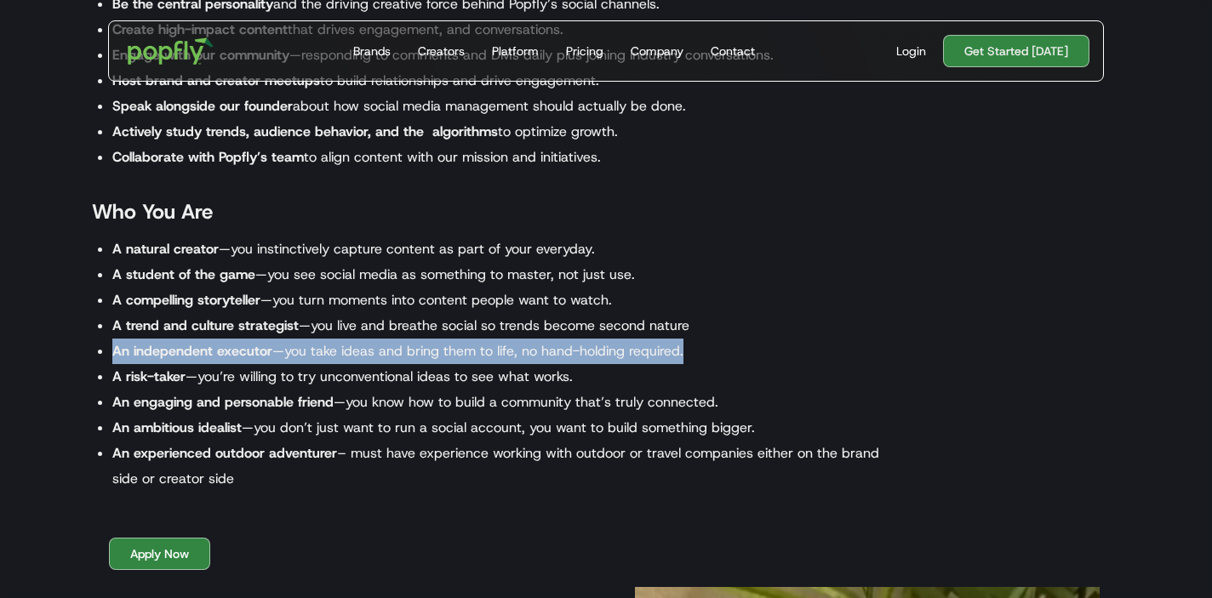
click at [567, 416] on li "An ambitious idealist —you don’t just want to run a social account, you want to…" at bounding box center [501, 428] width 779 height 26
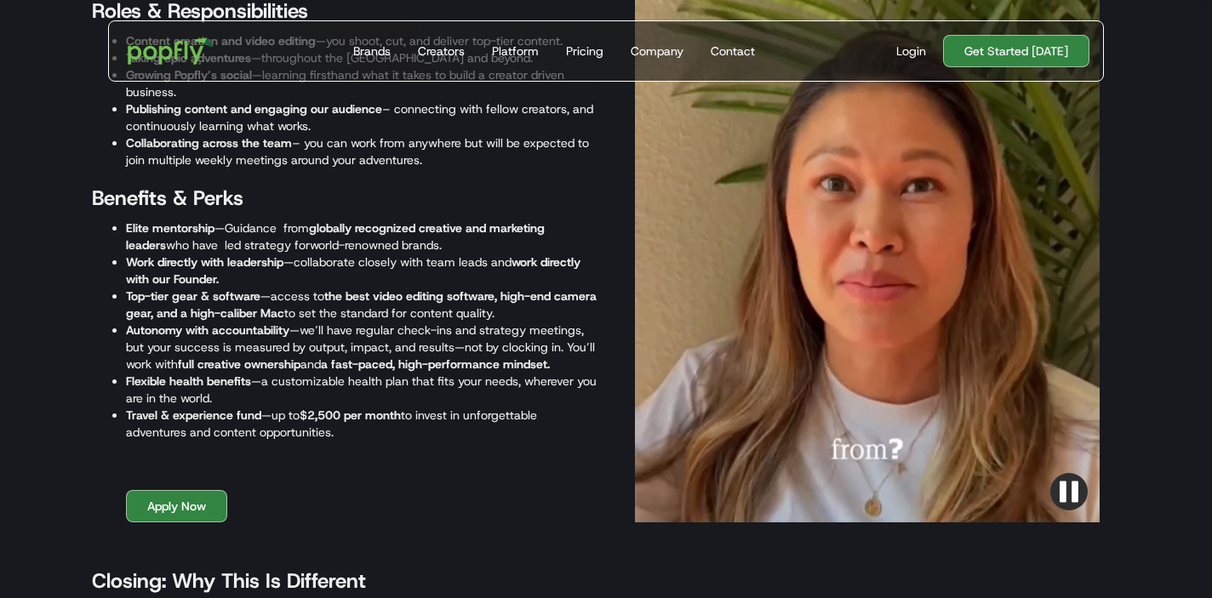
scroll to position [2164, 0]
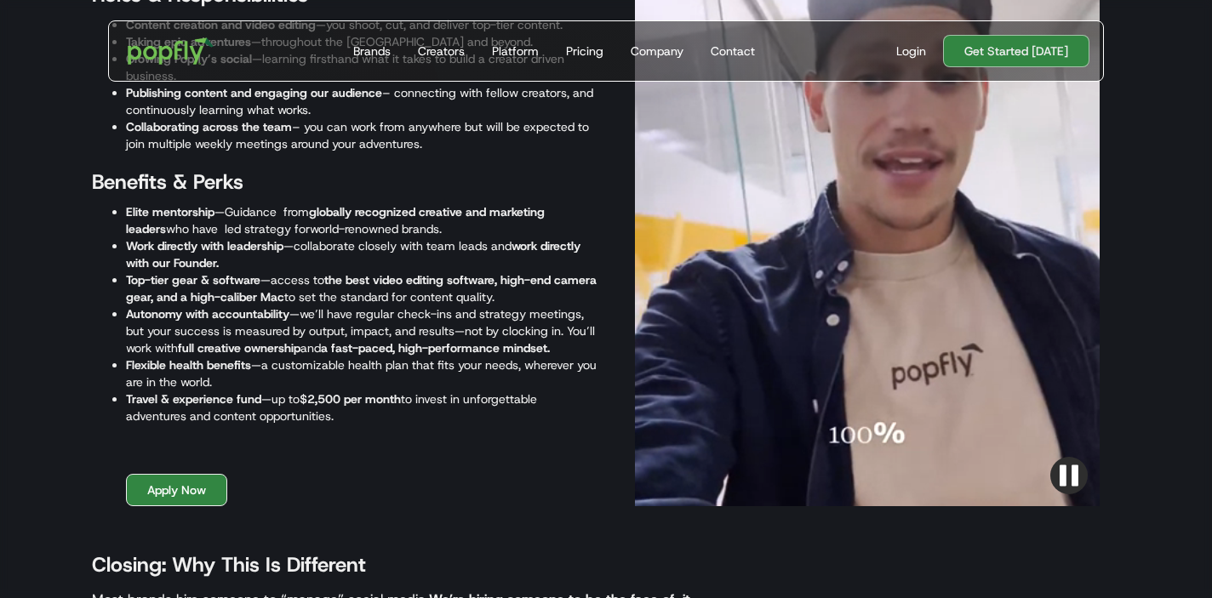
click at [207, 488] on link "Apply Now" at bounding box center [176, 490] width 101 height 32
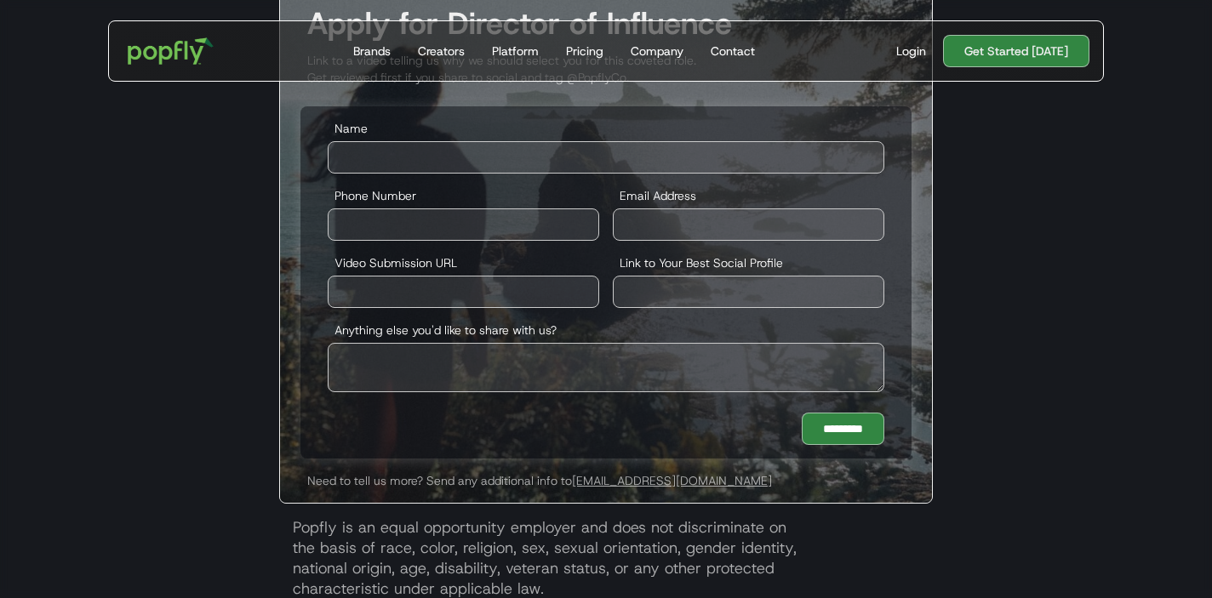
scroll to position [3144, 0]
